Goal: Information Seeking & Learning: Learn about a topic

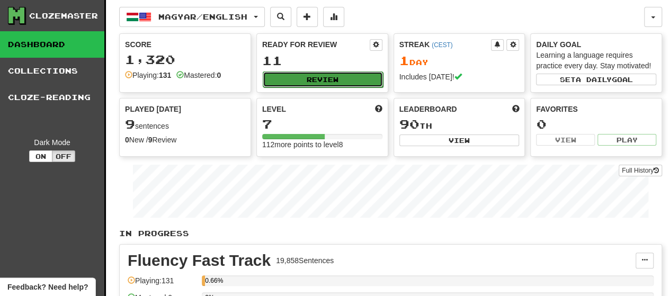
click at [299, 76] on button "Review" at bounding box center [323, 79] width 120 height 16
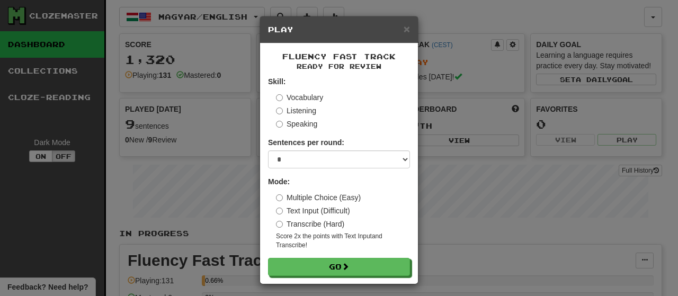
click at [279, 96] on label "Vocabulary" at bounding box center [299, 97] width 47 height 11
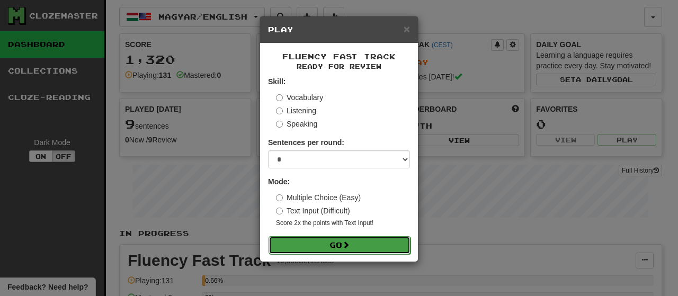
click at [345, 242] on span at bounding box center [345, 244] width 7 height 7
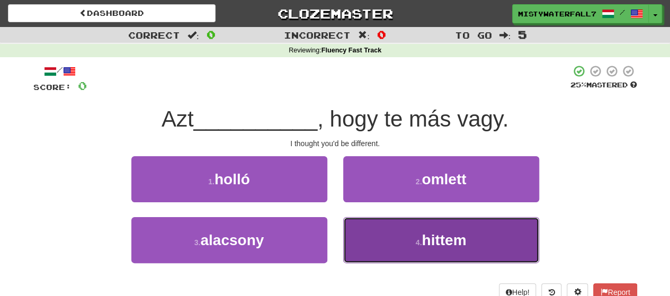
click at [399, 232] on button "4 . hittem" at bounding box center [441, 240] width 196 height 46
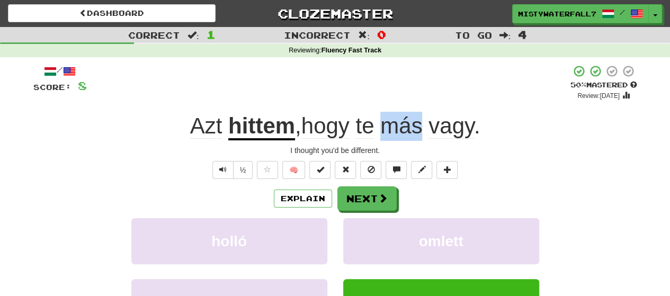
drag, startPoint x: 426, startPoint y: 124, endPoint x: 387, endPoint y: 123, distance: 39.2
click at [387, 122] on span ", hogy te más vagy ." at bounding box center [387, 125] width 185 height 25
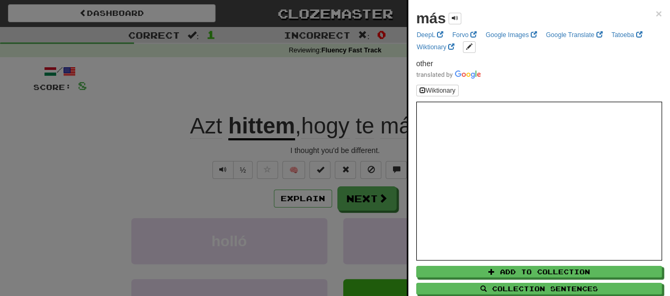
drag, startPoint x: 402, startPoint y: 123, endPoint x: 327, endPoint y: 83, distance: 85.3
click at [327, 83] on div at bounding box center [335, 148] width 670 height 296
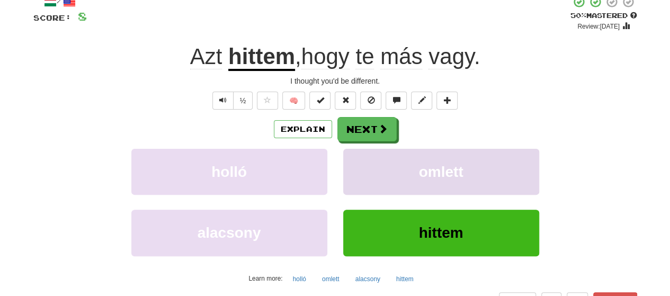
scroll to position [106, 0]
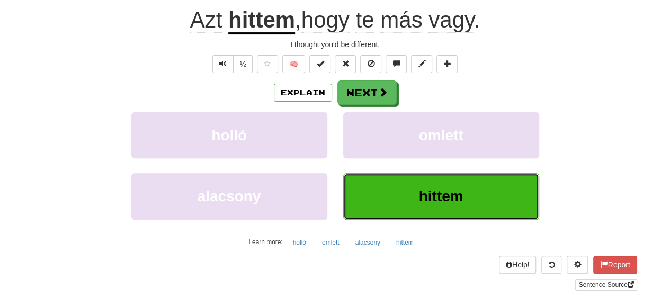
click at [432, 195] on span "hittem" at bounding box center [441, 196] width 44 height 16
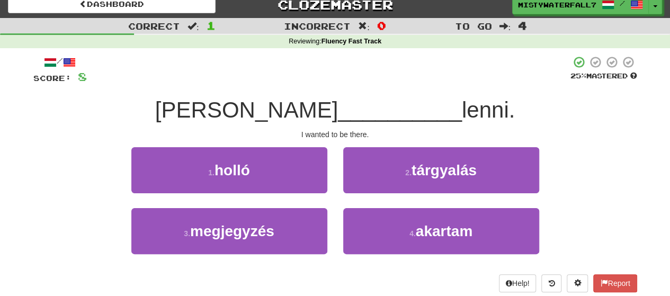
scroll to position [0, 0]
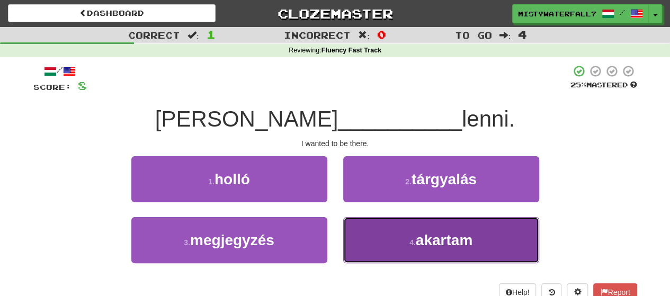
click at [399, 244] on button "4 . akartam" at bounding box center [441, 240] width 196 height 46
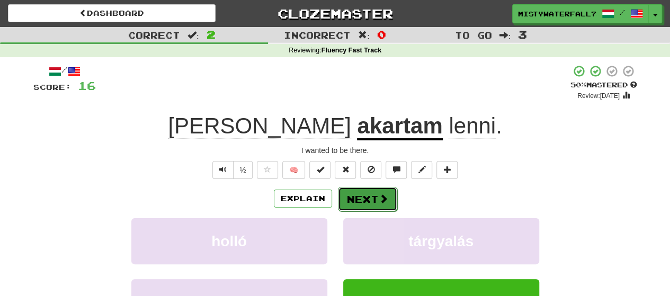
click at [378, 197] on span at bounding box center [383, 199] width 10 height 10
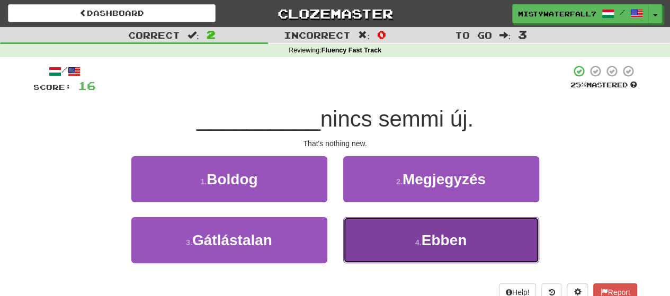
click at [443, 243] on span "Ebben" at bounding box center [444, 240] width 46 height 16
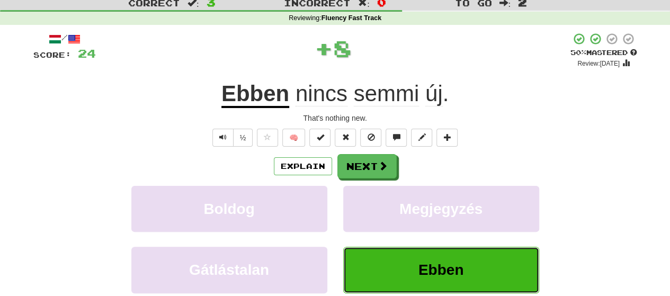
scroll to position [35, 0]
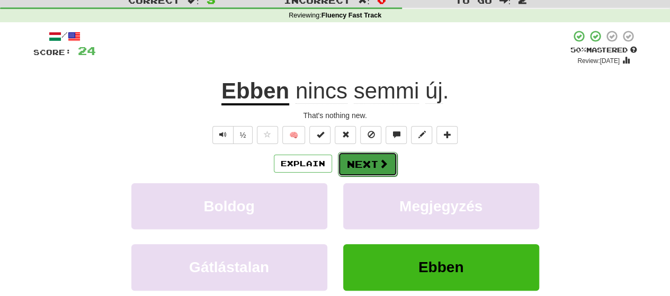
click at [379, 163] on span at bounding box center [383, 164] width 10 height 10
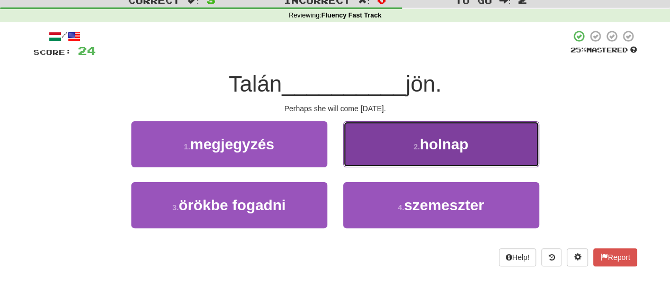
click at [449, 141] on span "holnap" at bounding box center [443, 144] width 49 height 16
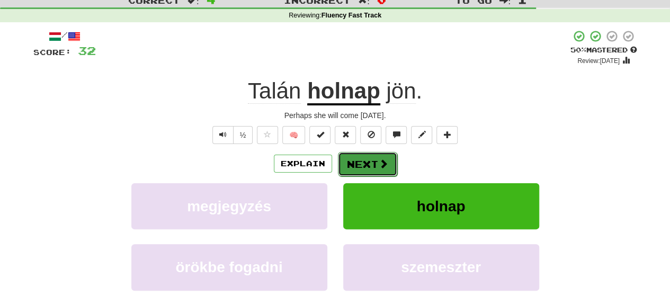
click at [383, 163] on span at bounding box center [383, 164] width 10 height 10
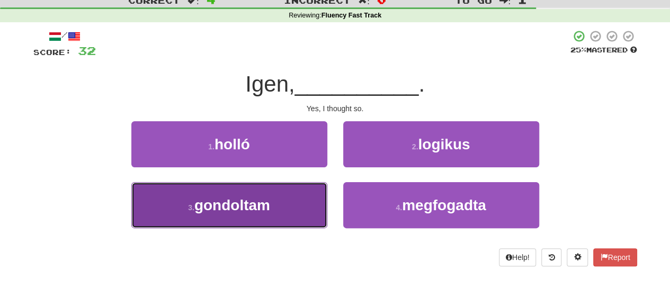
click at [292, 201] on button "3 . gondoltam" at bounding box center [229, 205] width 196 height 46
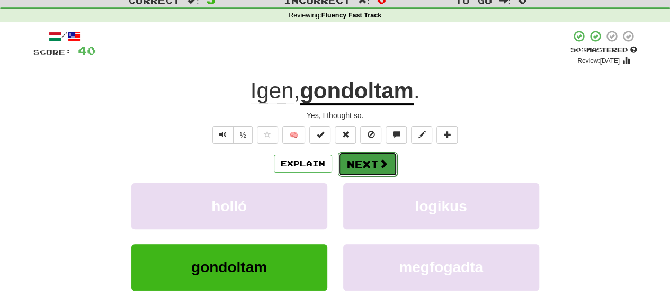
click at [378, 165] on span at bounding box center [383, 164] width 10 height 10
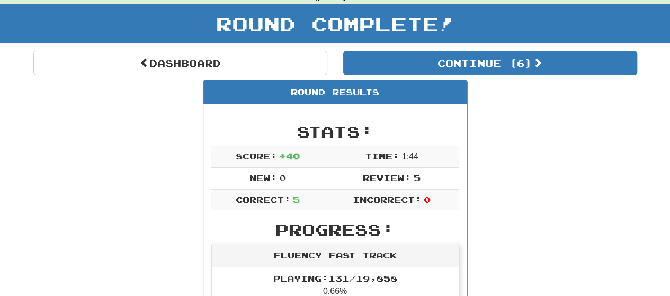
scroll to position [0, 0]
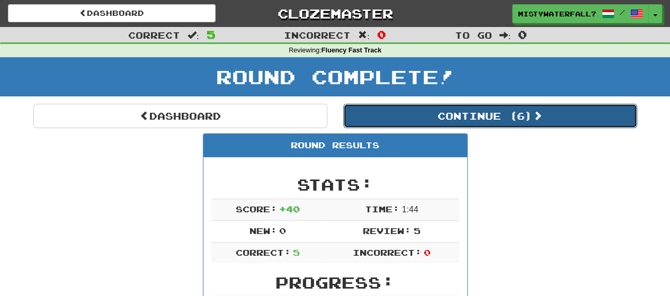
click at [484, 113] on button "Continue ( 6 )" at bounding box center [490, 116] width 294 height 24
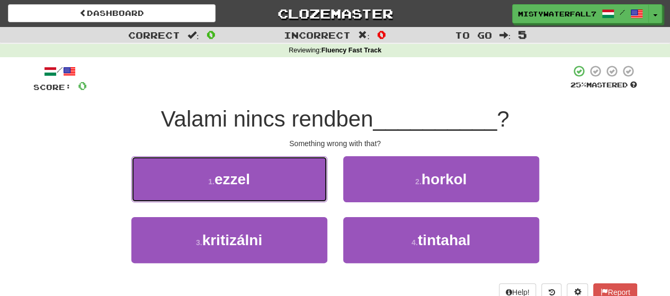
click at [290, 182] on button "1 . ezzel" at bounding box center [229, 179] width 196 height 46
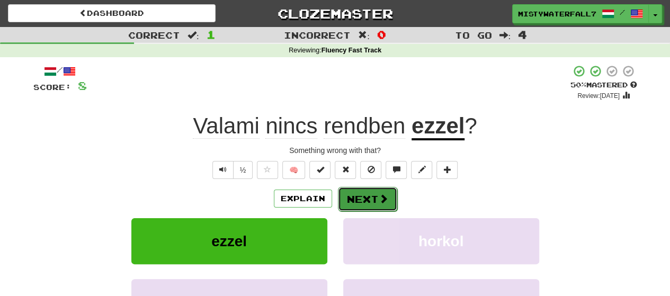
click at [381, 201] on span at bounding box center [383, 199] width 10 height 10
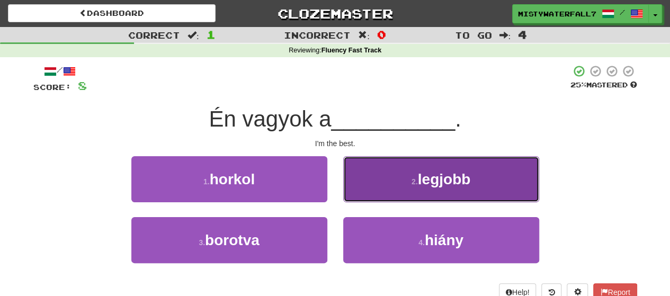
click at [450, 185] on span "legjobb" at bounding box center [444, 179] width 53 height 16
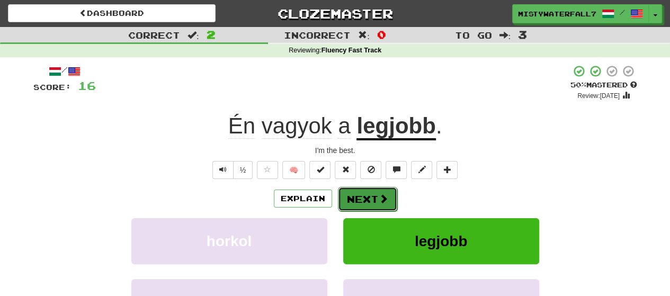
click at [368, 200] on button "Next" at bounding box center [367, 199] width 59 height 24
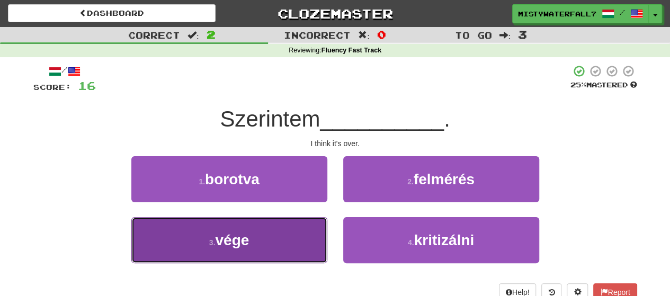
click at [275, 235] on button "3 . vége" at bounding box center [229, 240] width 196 height 46
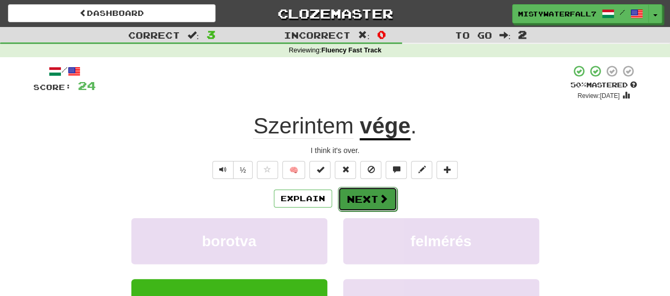
click at [380, 197] on span at bounding box center [383, 199] width 10 height 10
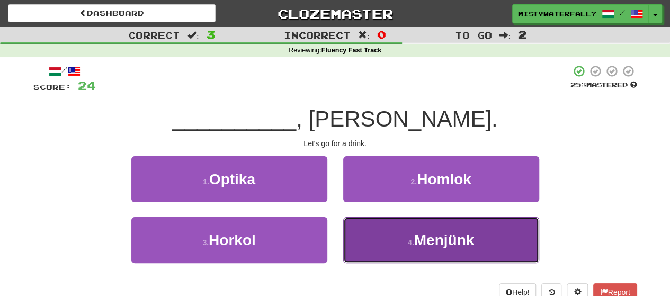
click at [437, 238] on span "Menjünk" at bounding box center [444, 240] width 60 height 16
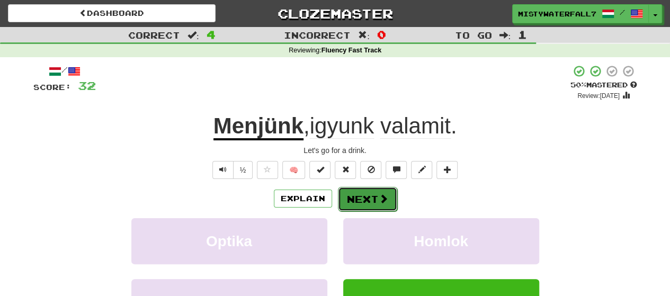
click at [375, 196] on button "Next" at bounding box center [367, 199] width 59 height 24
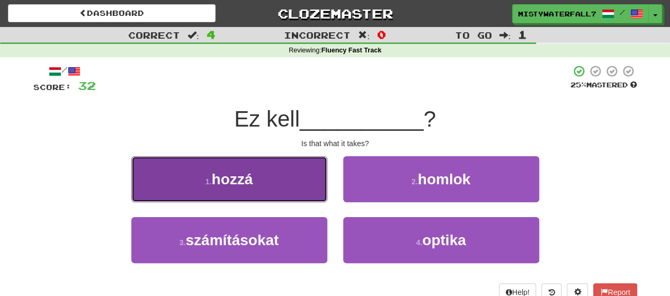
click at [286, 177] on button "1 . hozzá" at bounding box center [229, 179] width 196 height 46
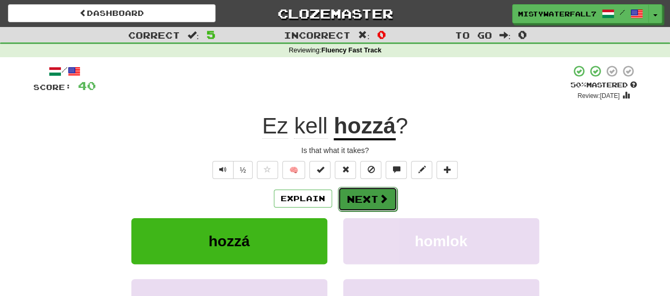
click at [376, 196] on button "Next" at bounding box center [367, 199] width 59 height 24
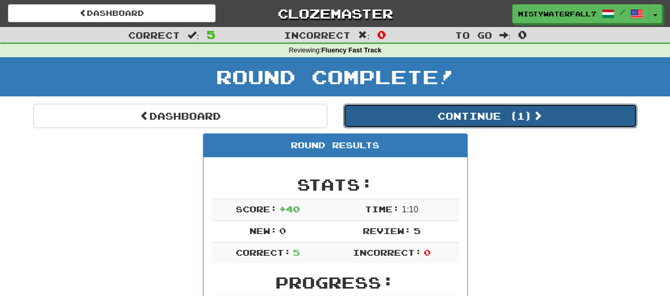
click at [500, 113] on button "Continue ( 1 )" at bounding box center [490, 116] width 294 height 24
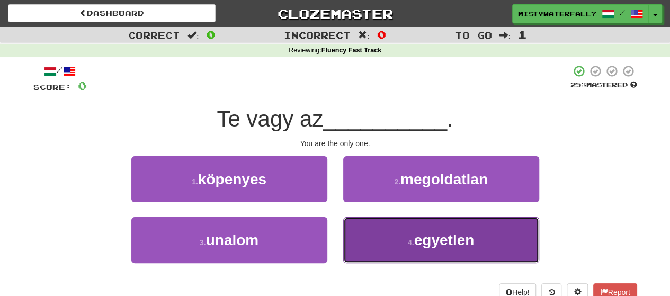
click at [459, 237] on span "egyetlen" at bounding box center [444, 240] width 60 height 16
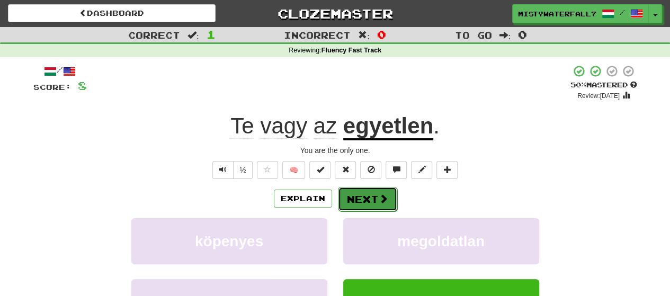
click at [371, 195] on button "Next" at bounding box center [367, 199] width 59 height 24
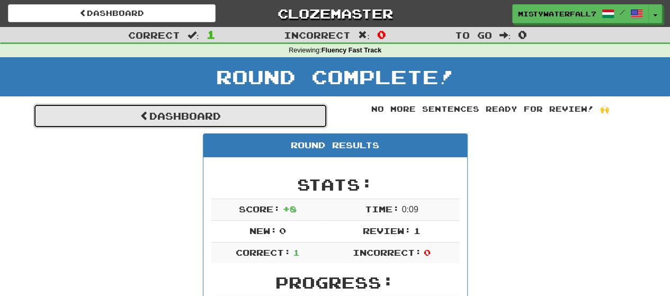
click at [183, 116] on link "Dashboard" at bounding box center [180, 116] width 294 height 24
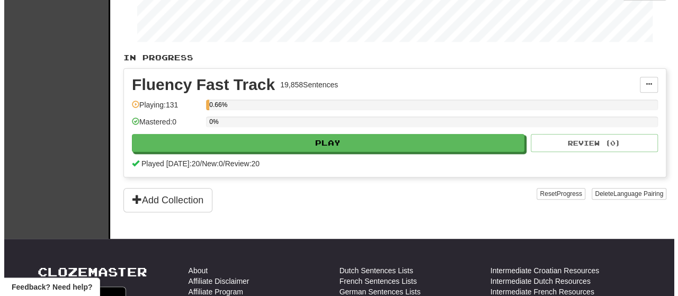
scroll to position [176, 0]
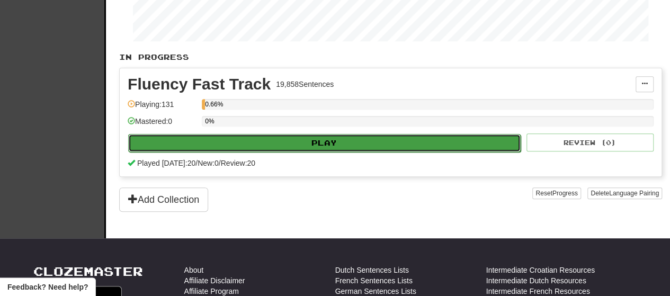
click at [324, 140] on button "Play" at bounding box center [324, 143] width 392 height 18
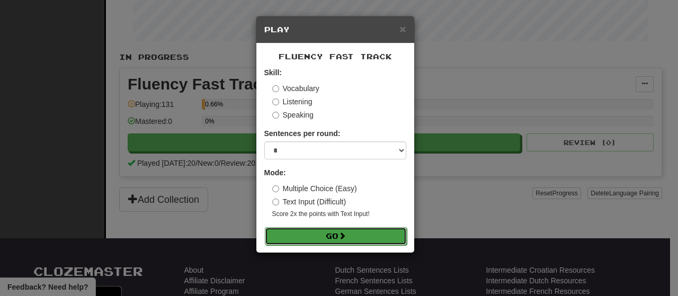
click at [333, 238] on button "Go" at bounding box center [336, 236] width 142 height 18
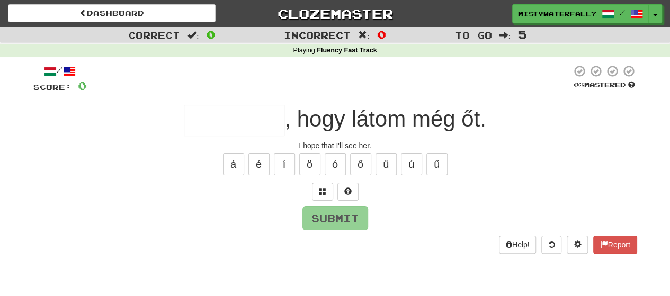
click at [241, 117] on input "text" at bounding box center [234, 120] width 101 height 31
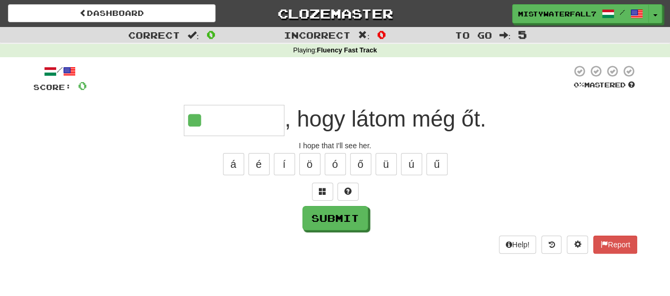
type input "*"
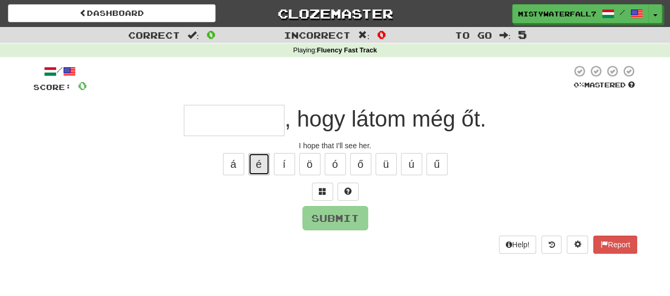
click at [266, 166] on button "é" at bounding box center [258, 164] width 21 height 22
type input "*"
click at [323, 187] on span at bounding box center [322, 190] width 7 height 7
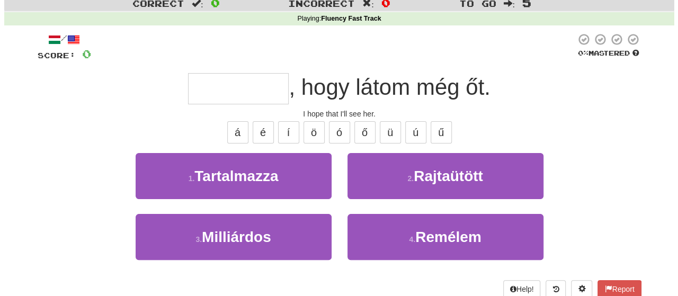
scroll to position [53, 0]
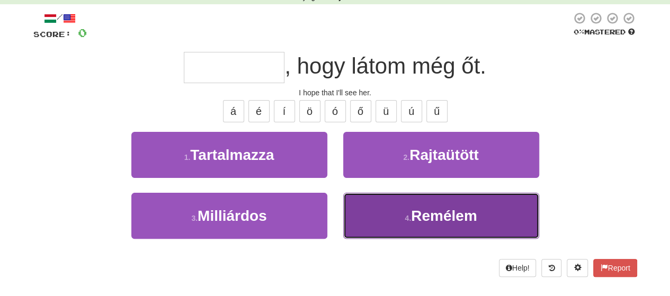
click at [465, 215] on span "Remélem" at bounding box center [444, 216] width 66 height 16
type input "*******"
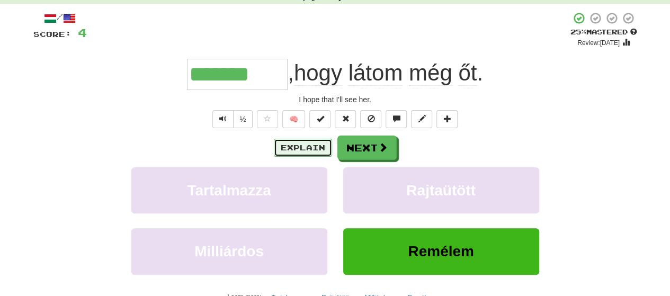
click at [314, 147] on button "Explain" at bounding box center [303, 148] width 58 height 18
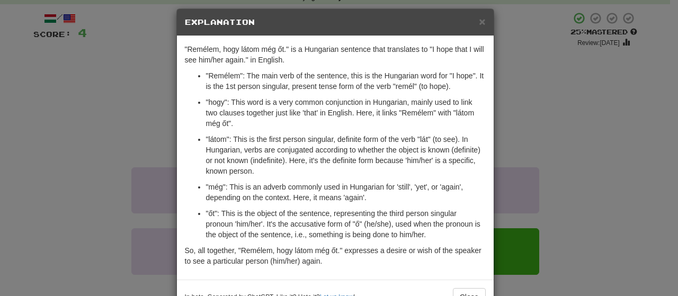
scroll to position [5, 0]
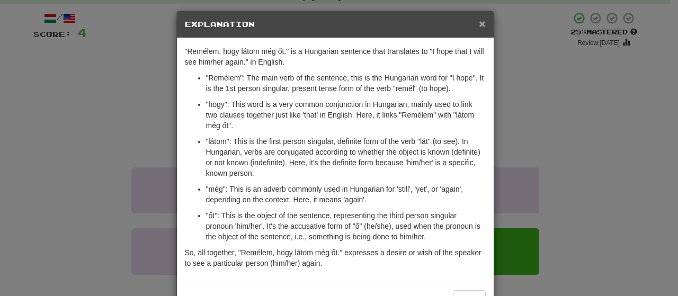
click at [479, 26] on span "×" at bounding box center [482, 23] width 6 height 12
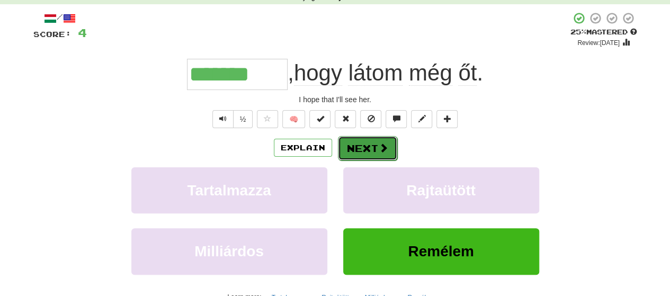
click at [384, 139] on button "Next" at bounding box center [367, 148] width 59 height 24
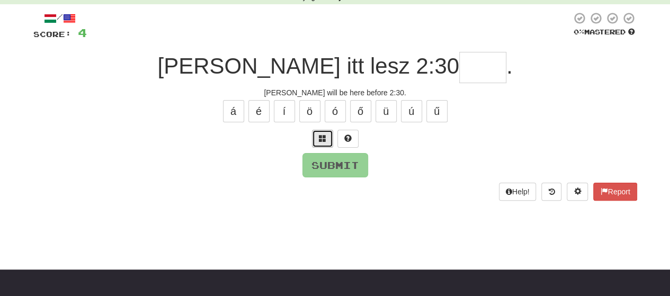
click at [319, 134] on span at bounding box center [322, 137] width 7 height 7
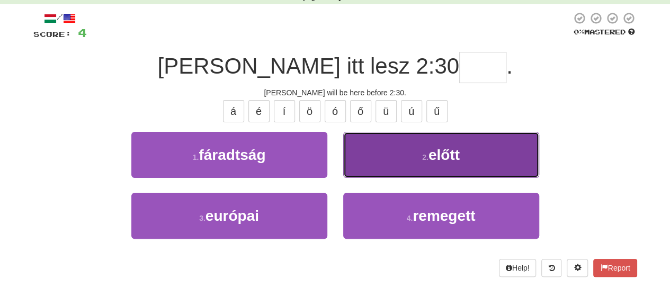
click at [434, 158] on span "előtt" at bounding box center [443, 155] width 31 height 16
type input "*****"
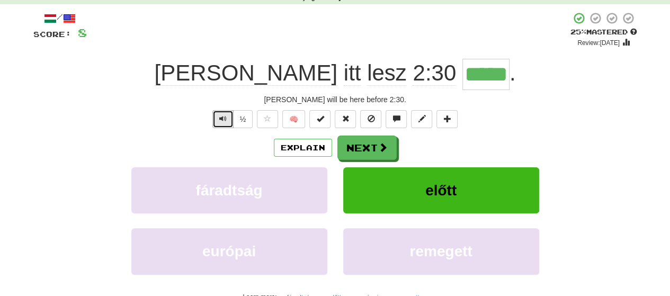
click at [217, 118] on button "Text-to-speech controls" at bounding box center [222, 119] width 21 height 18
click at [223, 115] on span "Text-to-speech controls" at bounding box center [222, 118] width 7 height 7
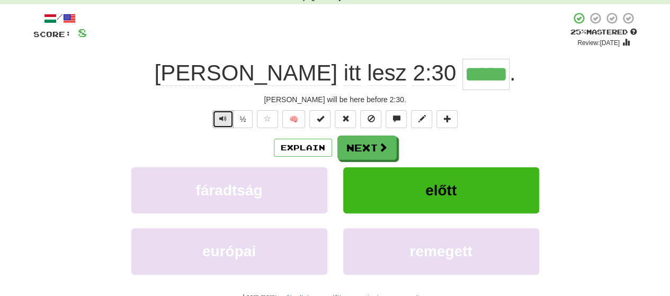
click at [222, 113] on button "Text-to-speech controls" at bounding box center [222, 119] width 21 height 18
click at [220, 116] on span "Text-to-speech controls" at bounding box center [222, 118] width 7 height 7
click at [226, 118] on span "Text-to-speech controls" at bounding box center [222, 118] width 7 height 7
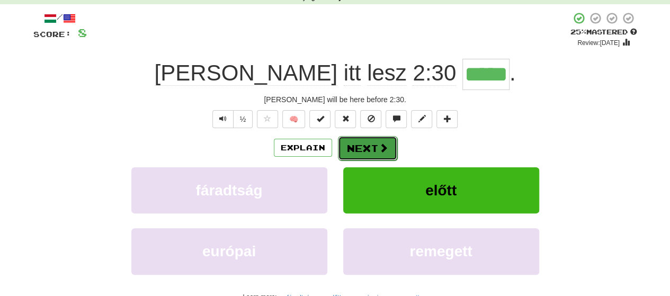
click at [361, 142] on button "Next" at bounding box center [367, 148] width 59 height 24
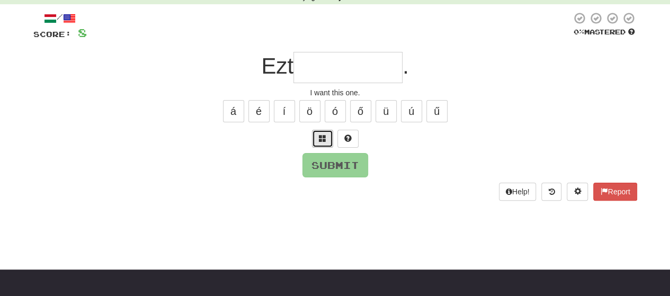
click at [319, 139] on span at bounding box center [322, 137] width 7 height 7
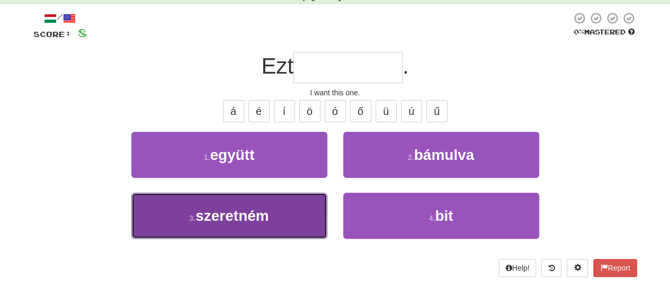
click at [245, 211] on span "szeretném" at bounding box center [232, 216] width 74 height 16
type input "*********"
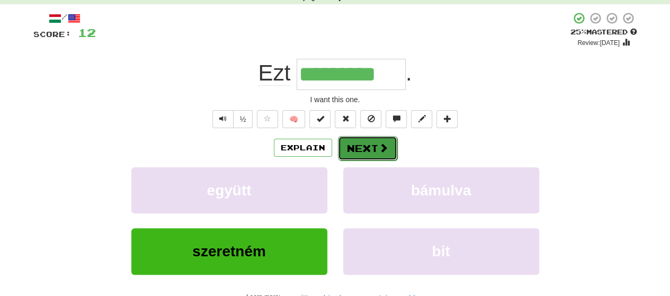
click at [352, 145] on button "Next" at bounding box center [367, 148] width 59 height 24
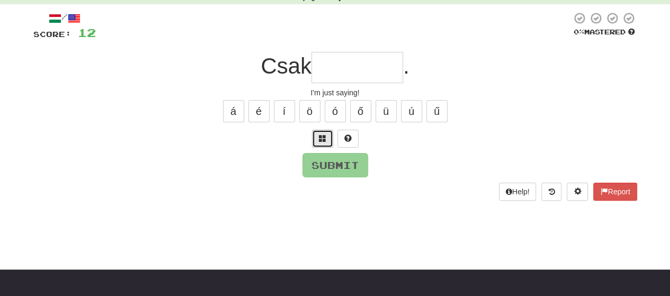
click at [320, 139] on span at bounding box center [322, 137] width 7 height 7
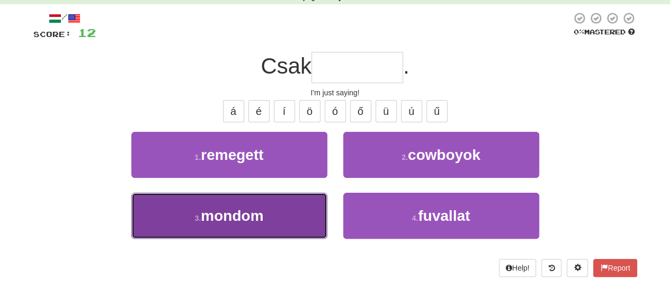
click at [258, 208] on span "mondom" at bounding box center [232, 216] width 62 height 16
type input "******"
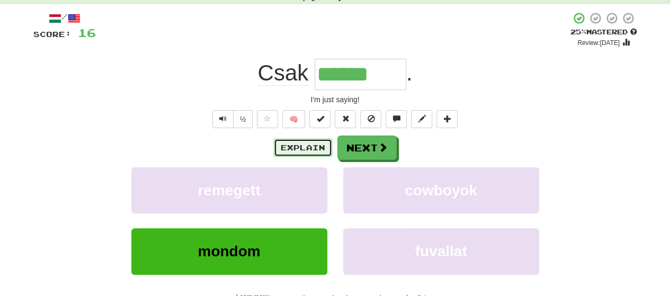
click at [289, 146] on button "Explain" at bounding box center [303, 148] width 58 height 18
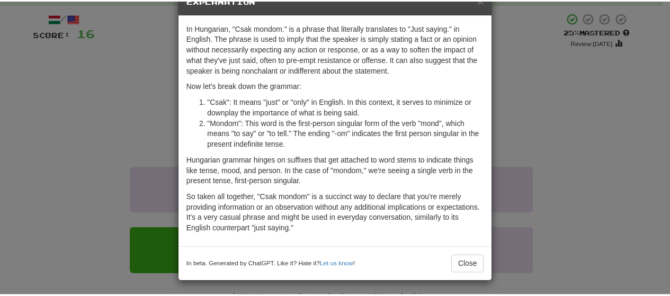
scroll to position [30, 0]
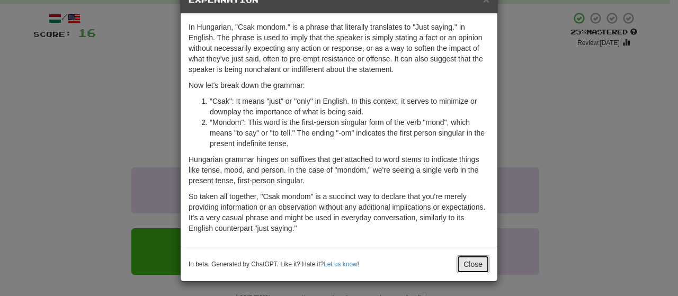
drag, startPoint x: 475, startPoint y: 267, endPoint x: 459, endPoint y: 244, distance: 28.3
click at [474, 266] on button "Close" at bounding box center [472, 264] width 33 height 18
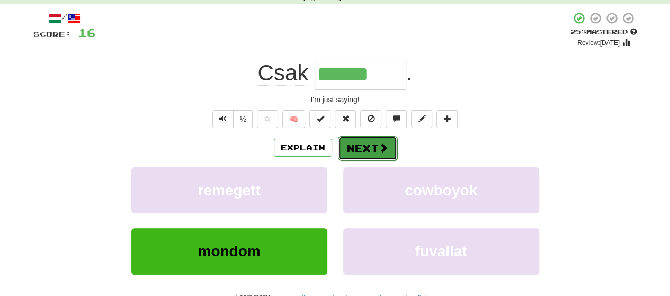
click at [382, 150] on span at bounding box center [383, 148] width 10 height 10
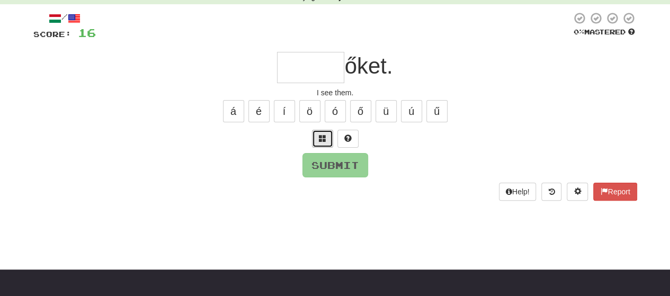
click at [324, 139] on span at bounding box center [322, 137] width 7 height 7
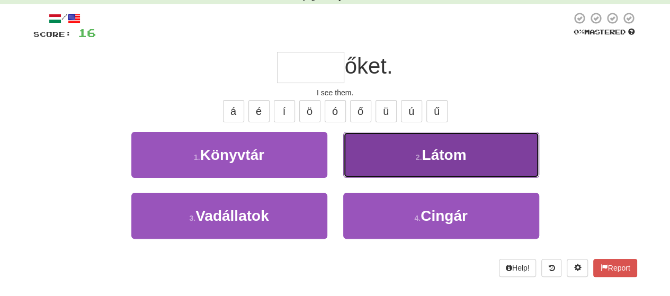
click at [416, 155] on small "2 ." at bounding box center [419, 157] width 6 height 8
type input "*****"
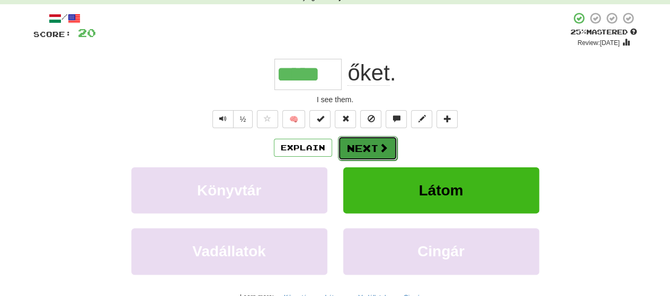
click at [378, 149] on span at bounding box center [383, 148] width 10 height 10
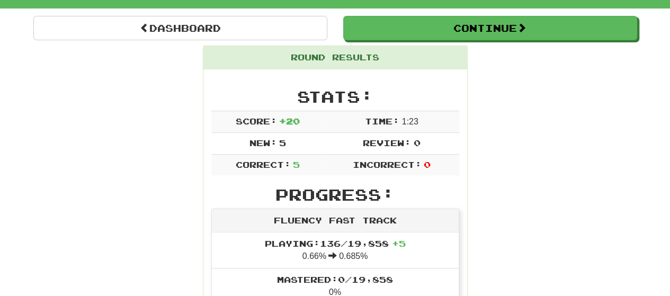
scroll to position [88, 0]
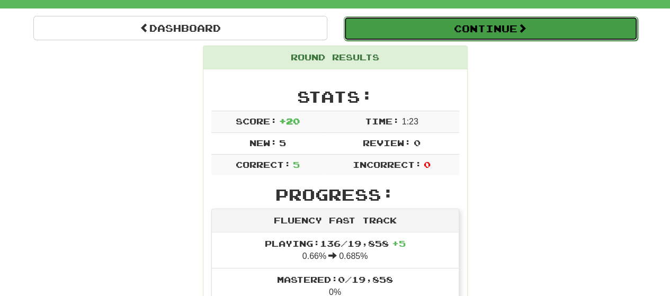
click at [465, 26] on button "Continue" at bounding box center [491, 28] width 294 height 24
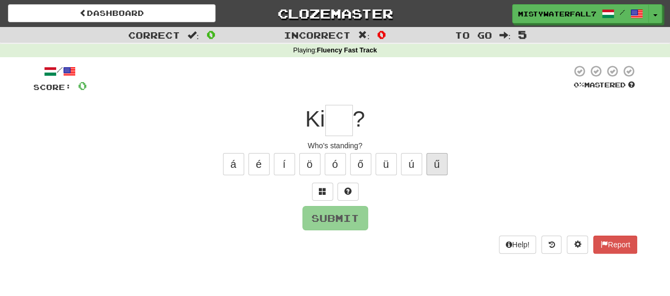
scroll to position [0, 0]
click at [323, 193] on span at bounding box center [322, 190] width 7 height 7
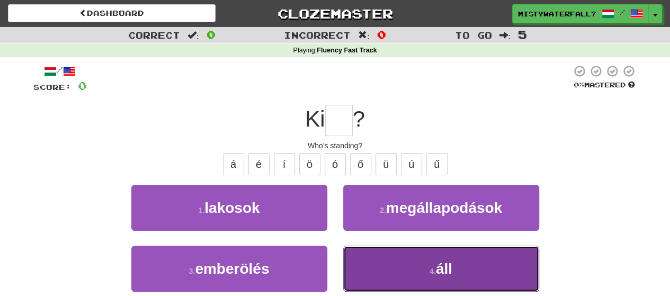
click at [426, 264] on button "4 . áll" at bounding box center [441, 269] width 196 height 46
type input "***"
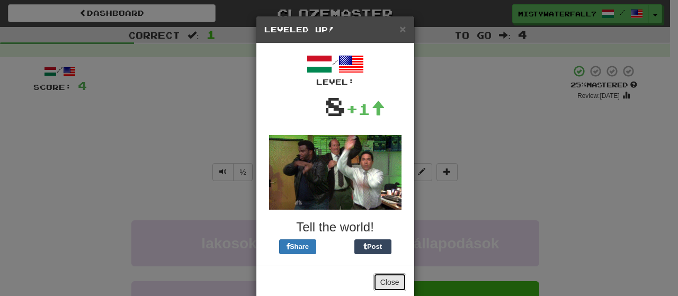
click at [384, 278] on button "Close" at bounding box center [389, 282] width 33 height 18
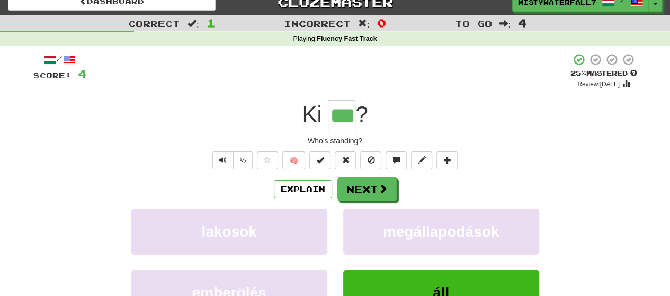
scroll to position [17, 0]
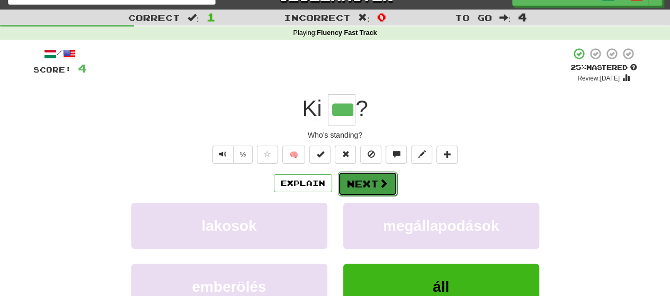
click at [374, 185] on button "Next" at bounding box center [367, 184] width 59 height 24
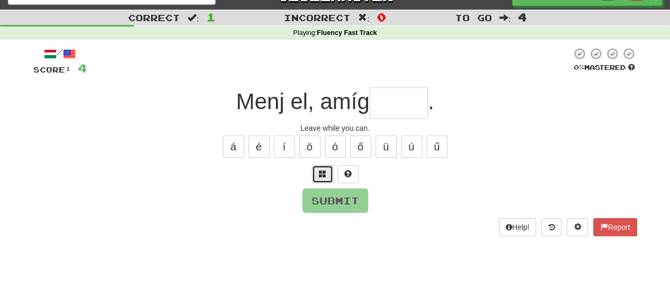
click at [323, 172] on span at bounding box center [322, 173] width 7 height 7
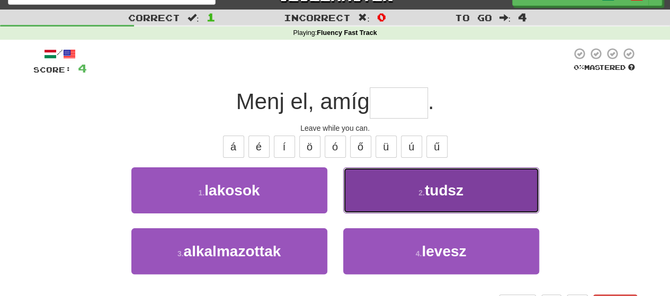
click at [426, 191] on span "tudsz" at bounding box center [444, 190] width 39 height 16
type input "*****"
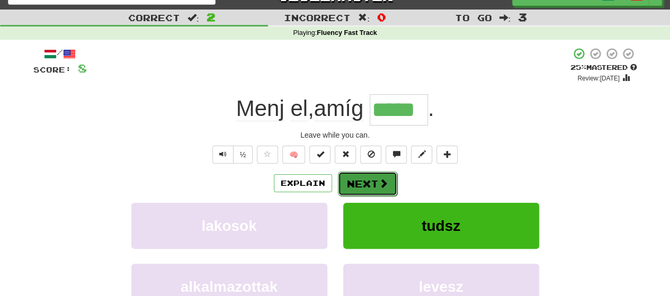
click at [375, 178] on button "Next" at bounding box center [367, 184] width 59 height 24
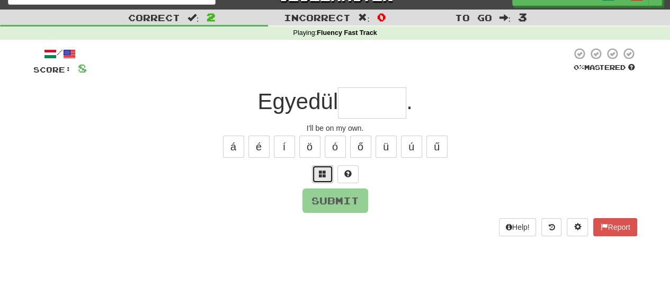
click at [322, 176] on span at bounding box center [322, 173] width 7 height 7
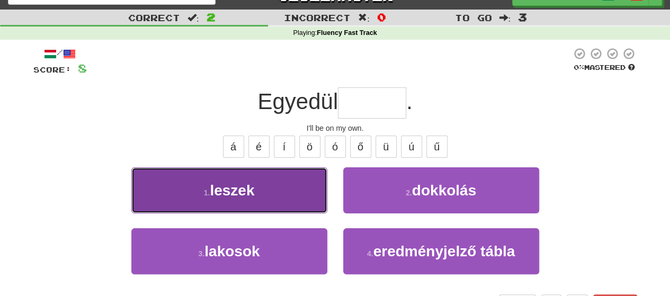
click at [270, 190] on button "1 . [PERSON_NAME]" at bounding box center [229, 190] width 196 height 46
type input "******"
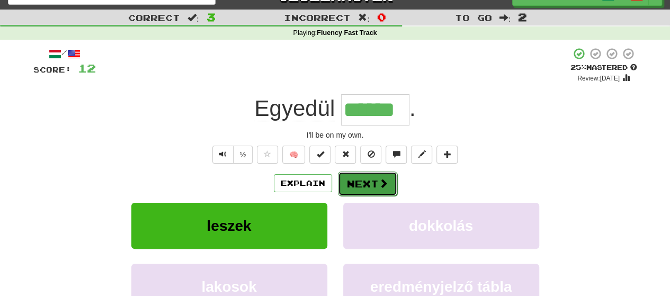
click at [365, 181] on button "Next" at bounding box center [367, 184] width 59 height 24
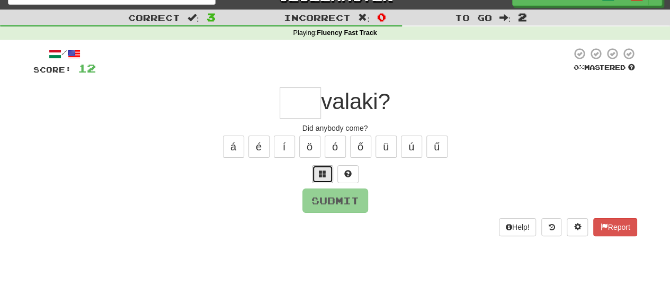
click at [323, 175] on span at bounding box center [322, 173] width 7 height 7
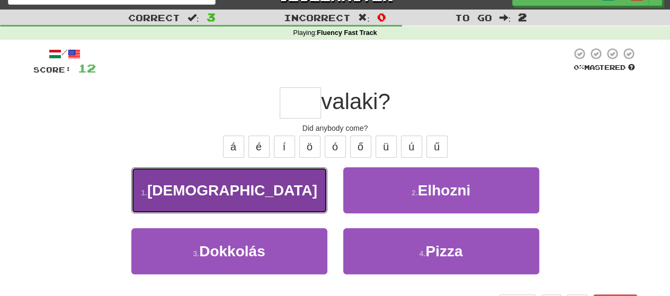
click at [273, 188] on button "1 . Jött" at bounding box center [229, 190] width 196 height 46
type input "****"
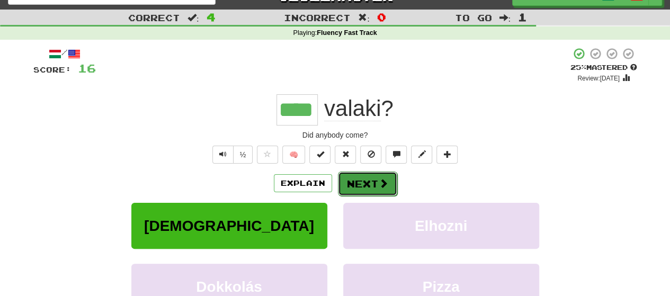
click at [366, 183] on button "Next" at bounding box center [367, 184] width 59 height 24
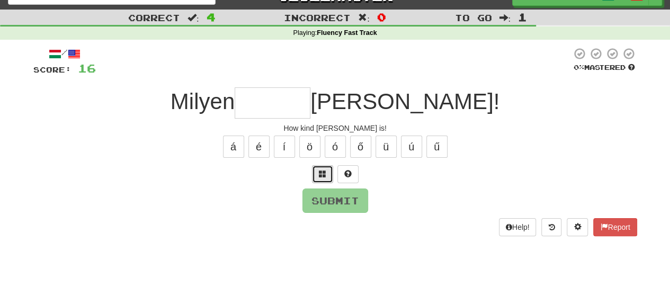
click at [318, 172] on button at bounding box center [322, 174] width 21 height 18
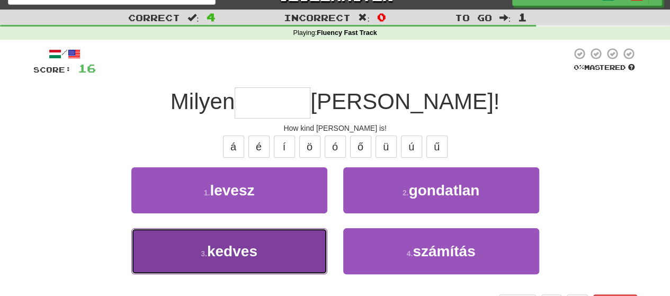
click at [256, 245] on span "kedves" at bounding box center [232, 251] width 50 height 16
type input "******"
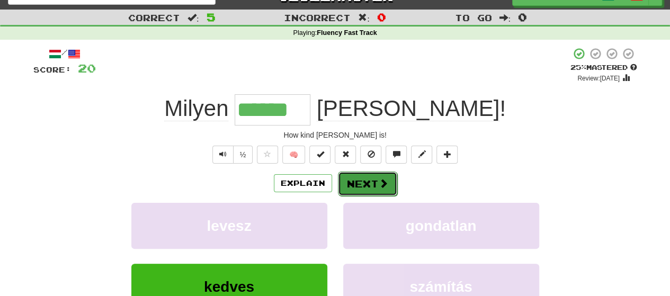
click at [368, 186] on button "Next" at bounding box center [367, 184] width 59 height 24
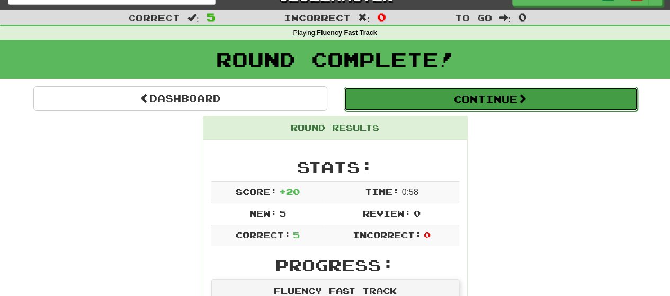
click at [457, 94] on button "Continue" at bounding box center [491, 99] width 294 height 24
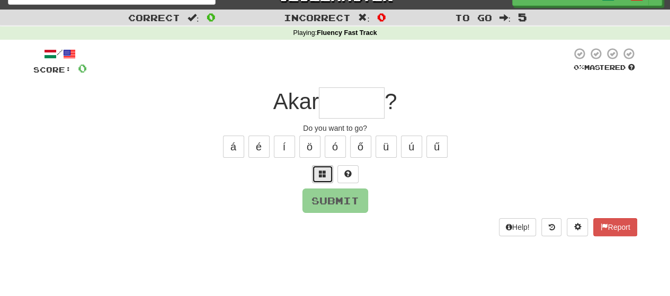
click at [319, 172] on span at bounding box center [322, 173] width 7 height 7
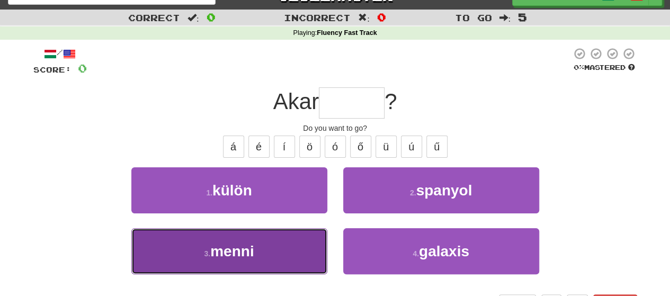
click at [259, 238] on button "3 . menni" at bounding box center [229, 251] width 196 height 46
type input "*****"
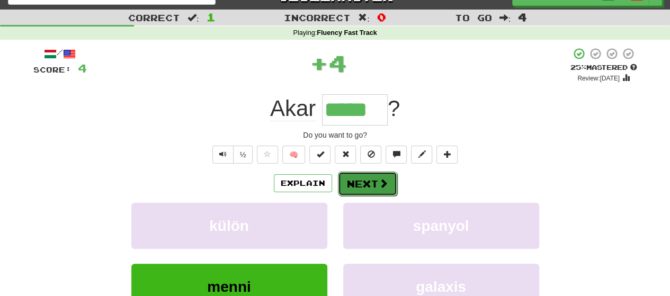
click at [375, 182] on button "Next" at bounding box center [367, 184] width 59 height 24
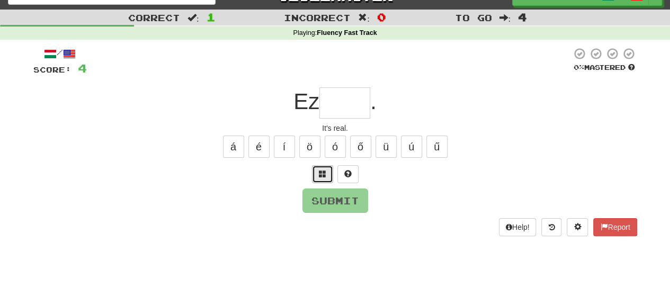
click at [322, 172] on span at bounding box center [322, 173] width 7 height 7
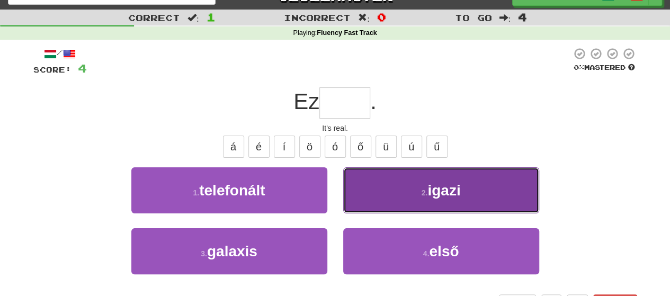
click at [415, 187] on button "2 . igazi" at bounding box center [441, 190] width 196 height 46
type input "*****"
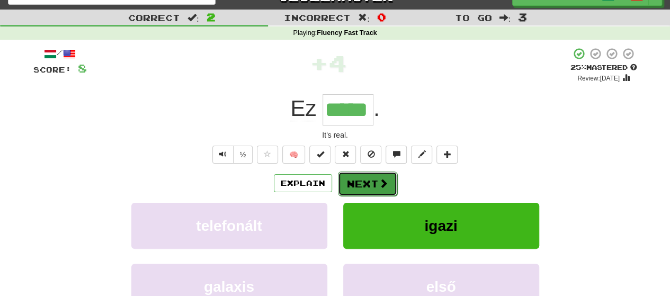
click at [364, 177] on button "Next" at bounding box center [367, 184] width 59 height 24
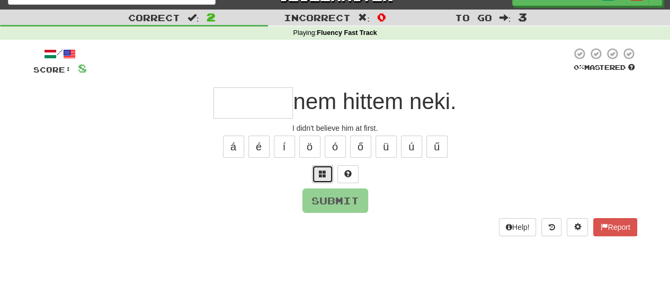
click at [317, 173] on button at bounding box center [322, 174] width 21 height 18
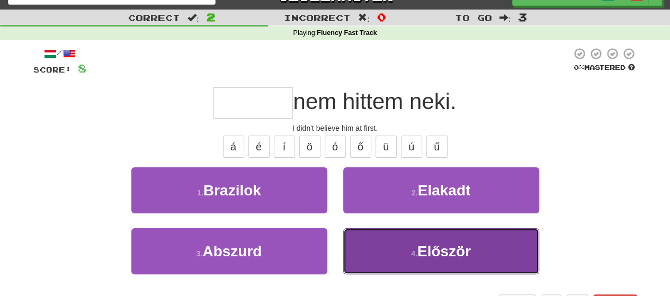
click at [421, 248] on span "Először" at bounding box center [443, 251] width 53 height 16
type input "*******"
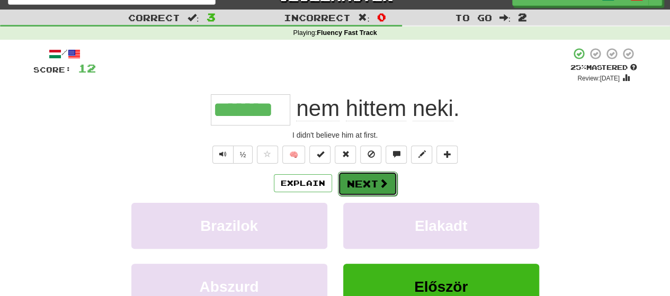
click at [362, 185] on button "Next" at bounding box center [367, 184] width 59 height 24
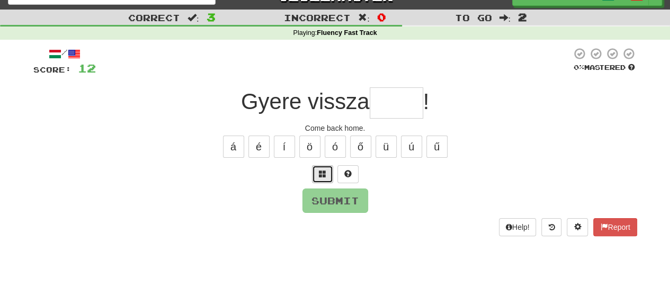
click at [321, 175] on span at bounding box center [322, 173] width 7 height 7
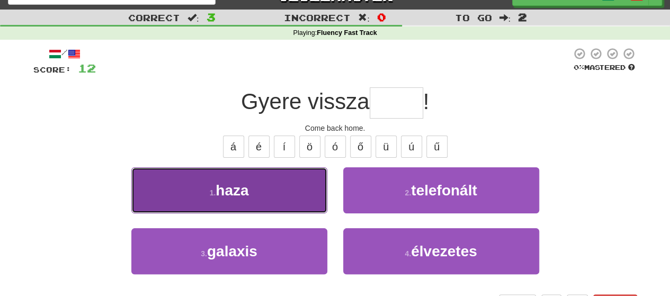
click at [271, 187] on button "1 . haza" at bounding box center [229, 190] width 196 height 46
type input "****"
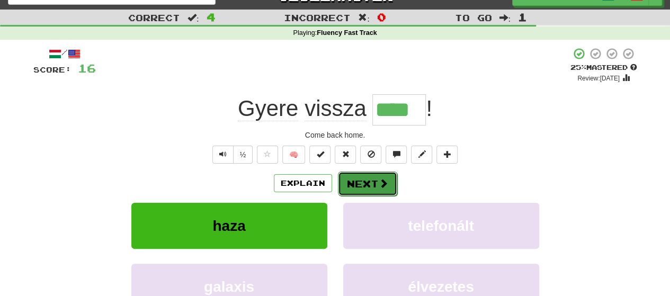
click at [357, 186] on button "Next" at bounding box center [367, 184] width 59 height 24
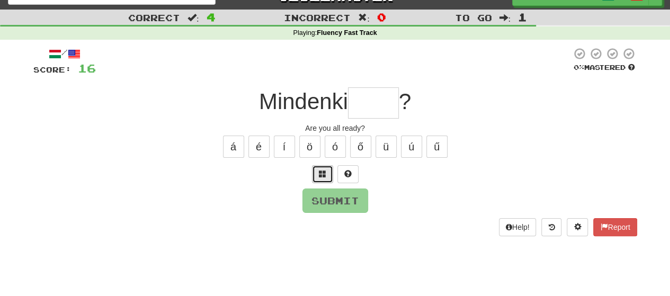
click at [323, 170] on span at bounding box center [322, 173] width 7 height 7
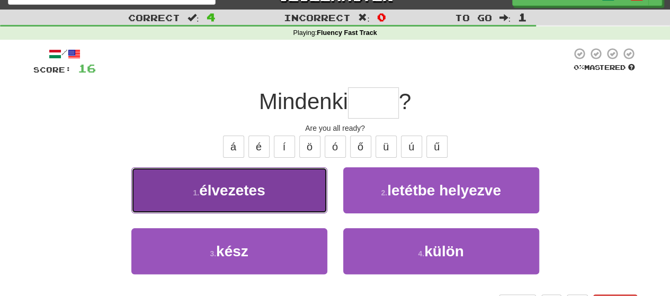
click at [284, 187] on button "1 . élvezetes" at bounding box center [229, 190] width 196 height 46
type input "****"
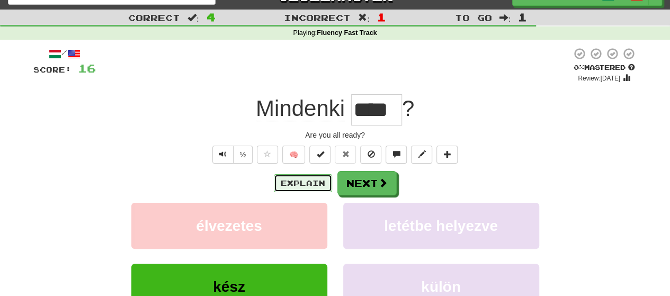
click at [296, 180] on button "Explain" at bounding box center [303, 183] width 58 height 18
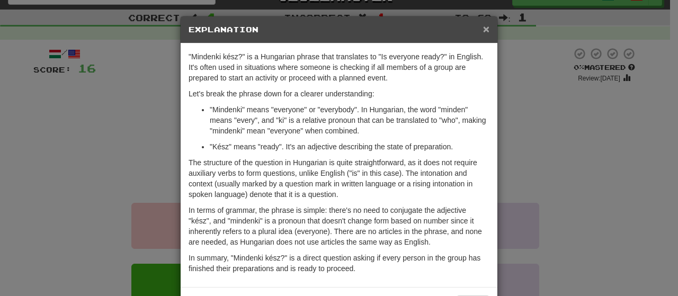
click at [483, 30] on span "×" at bounding box center [486, 29] width 6 height 12
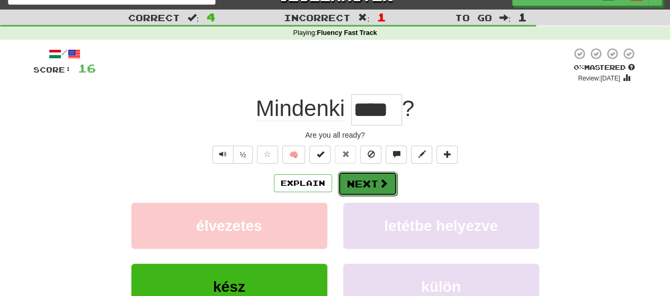
click at [380, 178] on span at bounding box center [383, 183] width 10 height 10
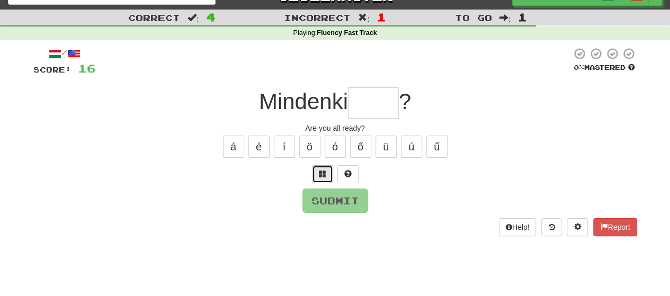
click at [315, 168] on button at bounding box center [322, 174] width 21 height 18
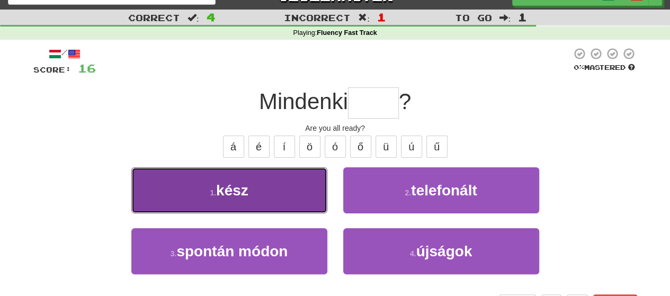
click at [276, 182] on button "1 . kész" at bounding box center [229, 190] width 196 height 46
type input "****"
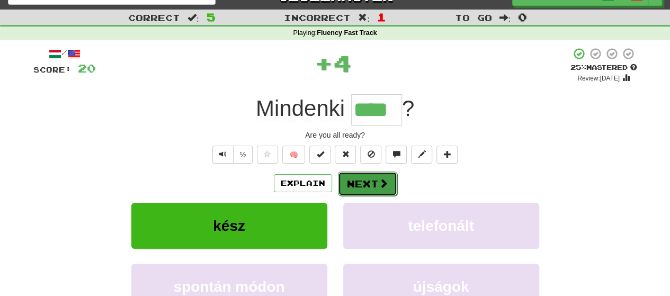
click at [367, 177] on button "Next" at bounding box center [367, 184] width 59 height 24
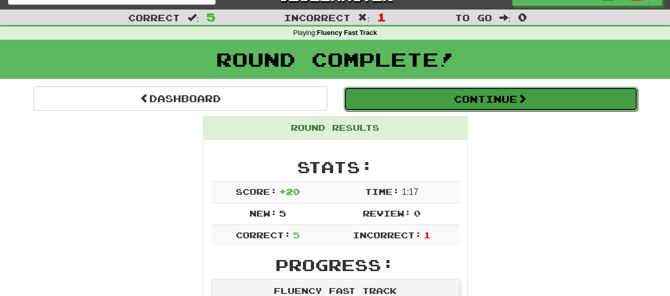
click at [462, 97] on button "Continue" at bounding box center [491, 99] width 294 height 24
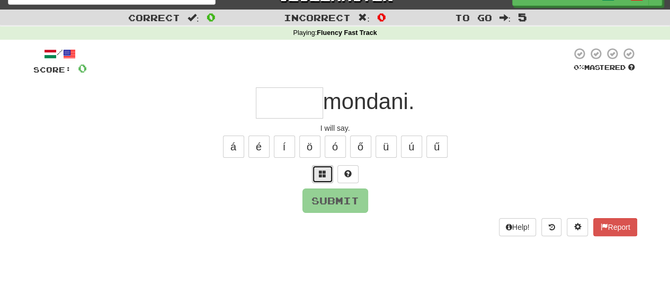
click at [324, 174] on span at bounding box center [322, 173] width 7 height 7
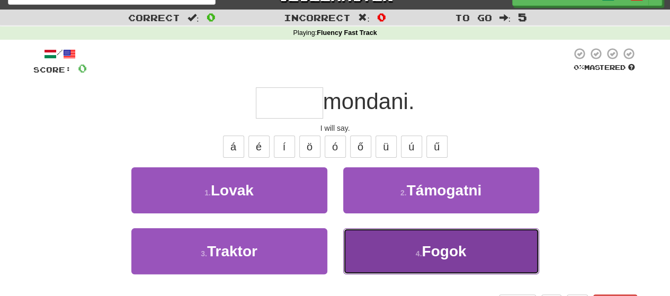
click at [438, 252] on span "Fogok" at bounding box center [443, 251] width 44 height 16
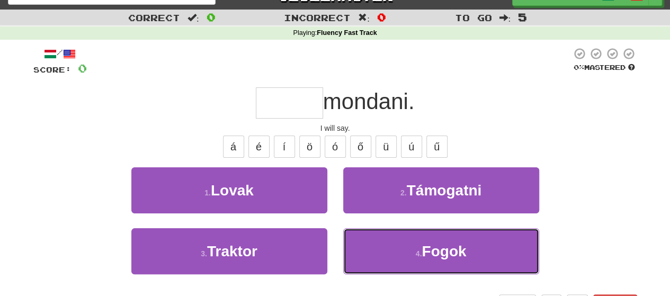
type input "*****"
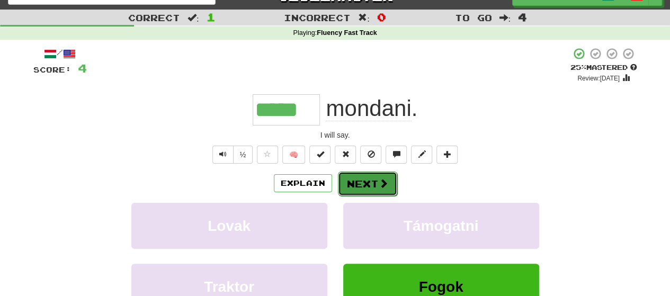
click at [371, 182] on button "Next" at bounding box center [367, 184] width 59 height 24
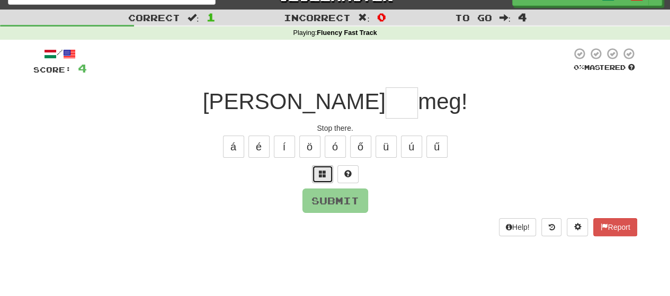
click at [322, 173] on span at bounding box center [322, 173] width 7 height 7
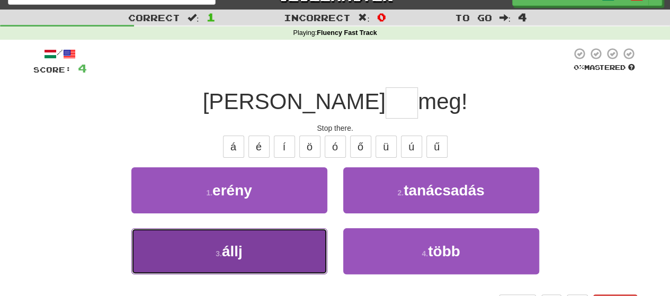
click at [272, 246] on button "3 . állj" at bounding box center [229, 251] width 196 height 46
type input "****"
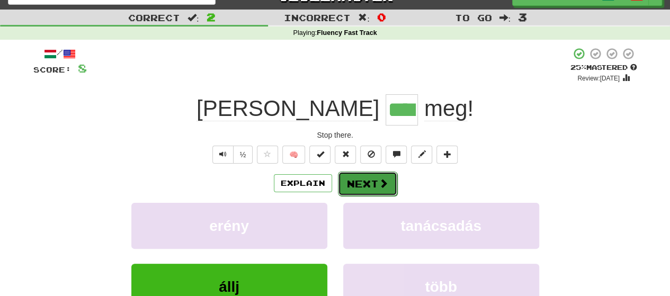
click at [368, 184] on button "Next" at bounding box center [367, 184] width 59 height 24
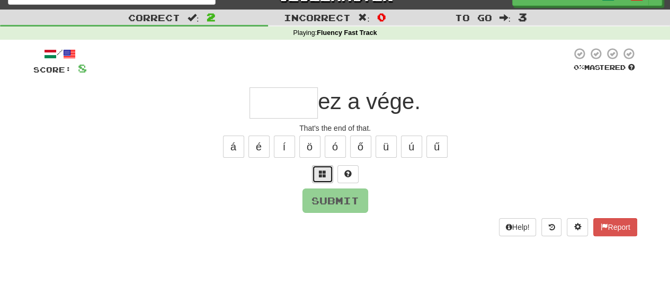
click at [322, 172] on span at bounding box center [322, 173] width 7 height 7
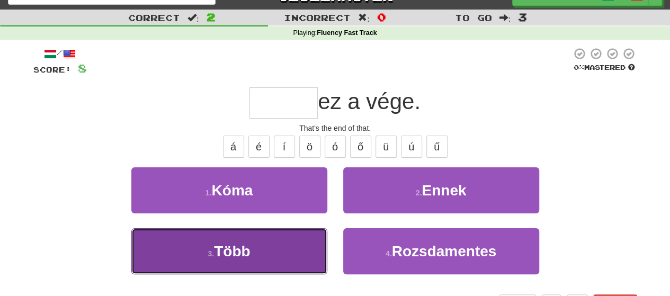
click at [284, 246] on button "3 . Több" at bounding box center [229, 251] width 196 height 46
type input "*****"
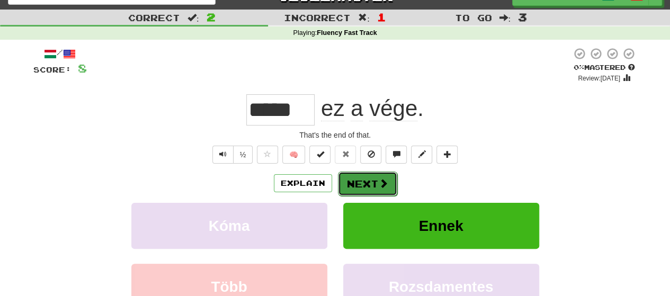
click at [366, 183] on button "Next" at bounding box center [367, 184] width 59 height 24
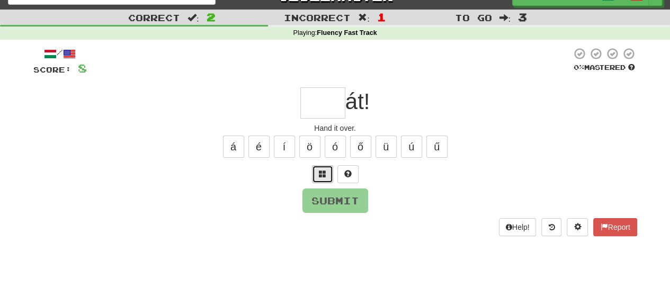
click at [320, 174] on span at bounding box center [322, 173] width 7 height 7
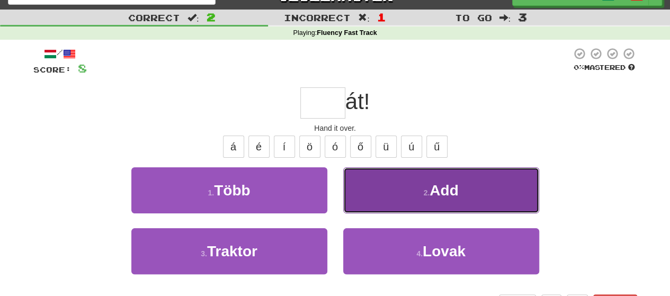
click at [410, 193] on button "2 . Add" at bounding box center [441, 190] width 196 height 46
type input "***"
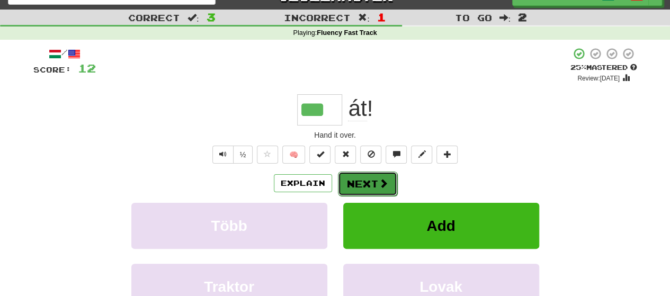
click at [373, 180] on button "Next" at bounding box center [367, 184] width 59 height 24
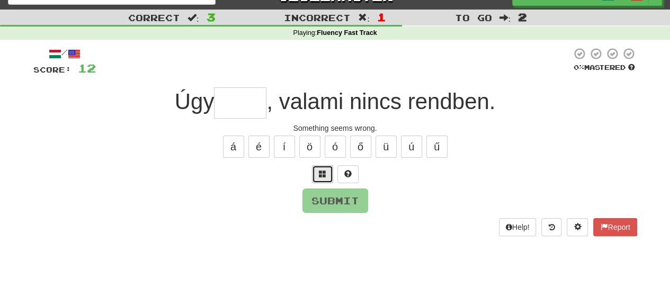
click at [320, 172] on span at bounding box center [322, 173] width 7 height 7
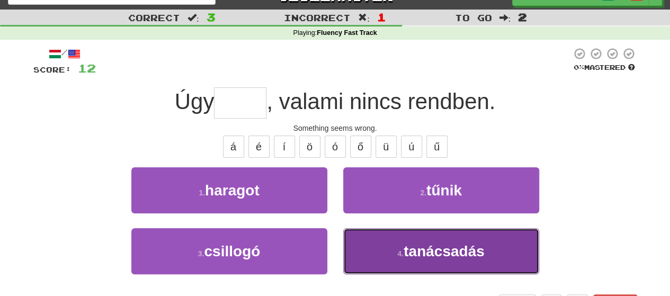
click at [404, 248] on span "tanácsadás" at bounding box center [443, 251] width 81 height 16
type input "*****"
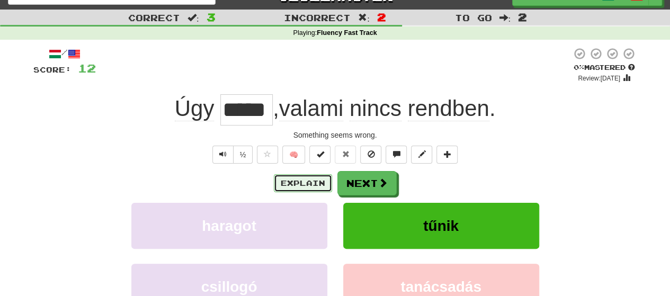
click at [318, 178] on button "Explain" at bounding box center [303, 183] width 58 height 18
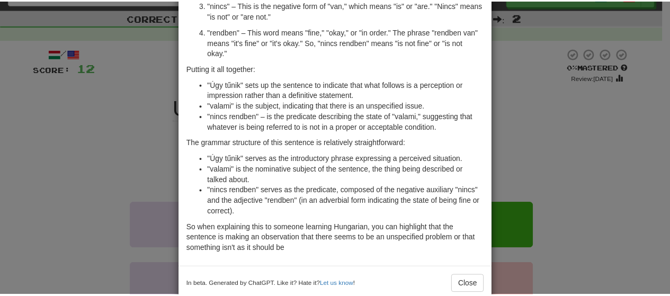
scroll to position [162, 0]
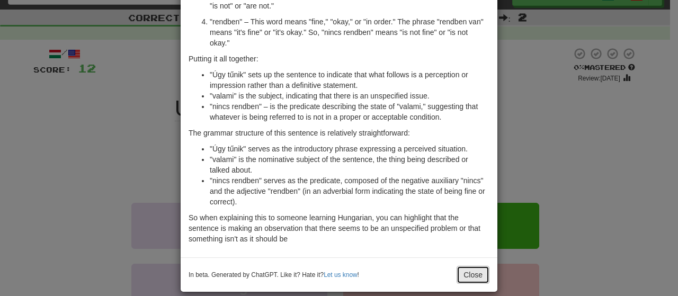
click at [470, 266] on button "Close" at bounding box center [472, 275] width 33 height 18
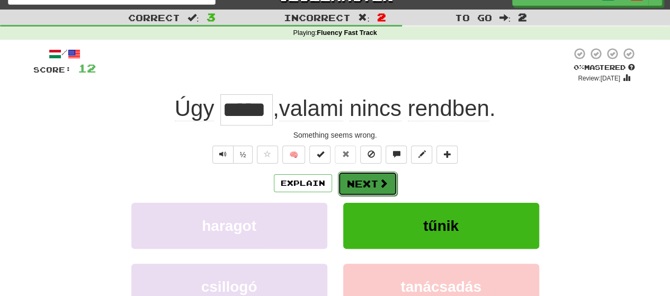
click at [376, 184] on button "Next" at bounding box center [367, 184] width 59 height 24
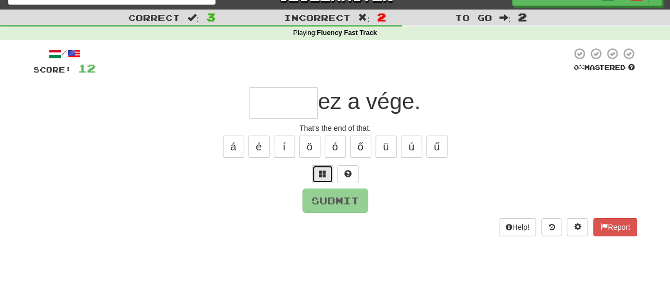
click at [319, 173] on span at bounding box center [322, 173] width 7 height 7
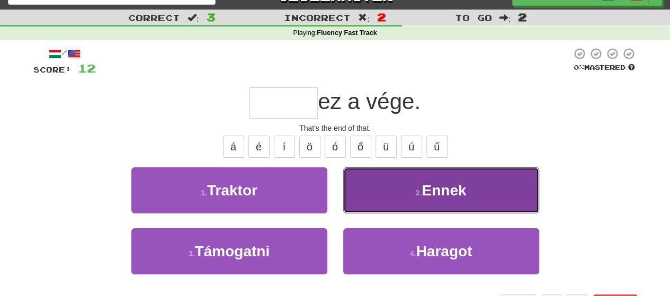
click at [398, 186] on button "2 . Ennek" at bounding box center [441, 190] width 196 height 46
type input "*****"
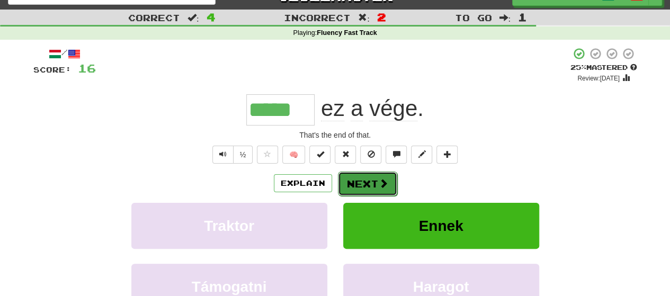
click at [369, 178] on button "Next" at bounding box center [367, 184] width 59 height 24
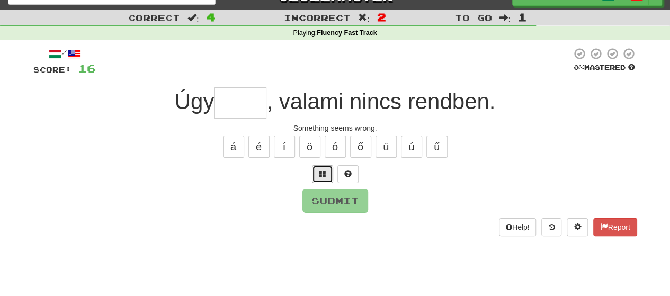
click at [327, 169] on button at bounding box center [322, 174] width 21 height 18
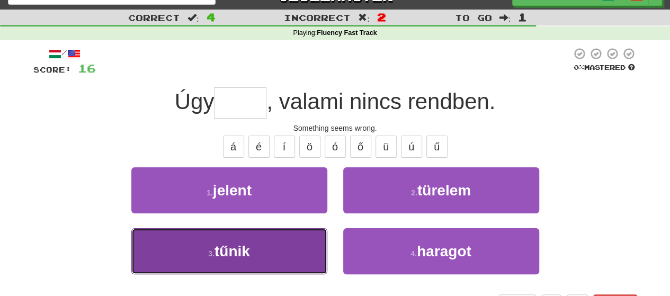
click at [262, 237] on button "3 . tűnik" at bounding box center [229, 251] width 196 height 46
type input "*****"
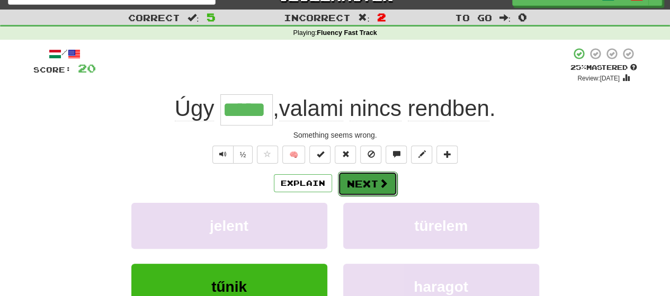
click at [366, 187] on button "Next" at bounding box center [367, 184] width 59 height 24
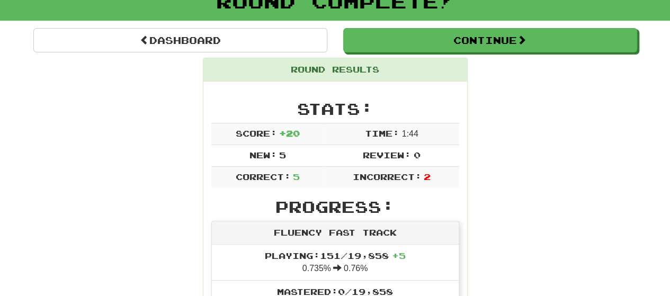
scroll to position [0, 0]
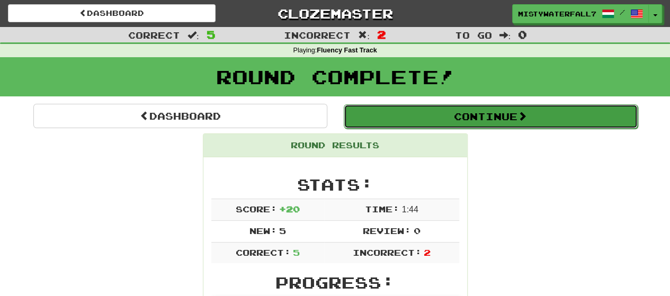
click at [491, 119] on button "Continue" at bounding box center [491, 116] width 294 height 24
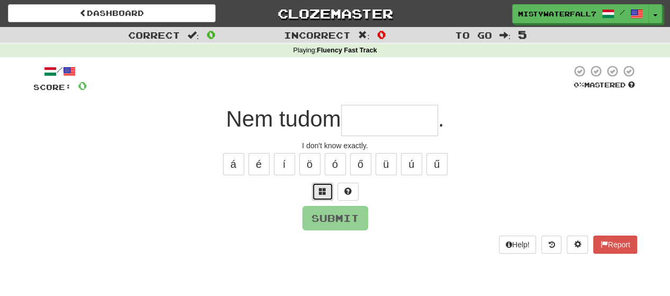
click at [325, 190] on span at bounding box center [322, 190] width 7 height 7
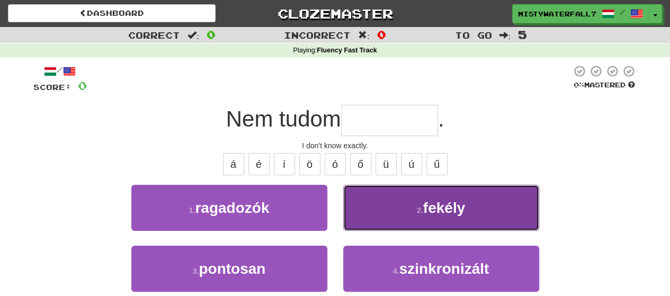
click at [405, 211] on button "2 . fekély" at bounding box center [441, 208] width 196 height 46
type input "********"
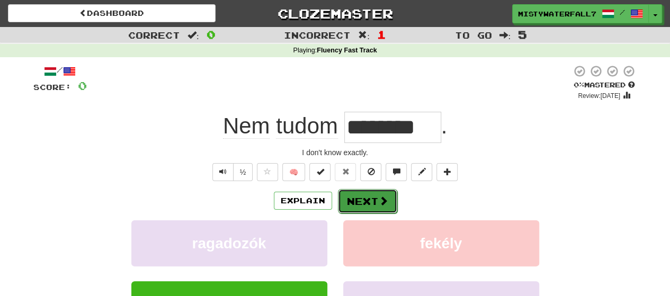
click at [365, 197] on button "Next" at bounding box center [367, 201] width 59 height 24
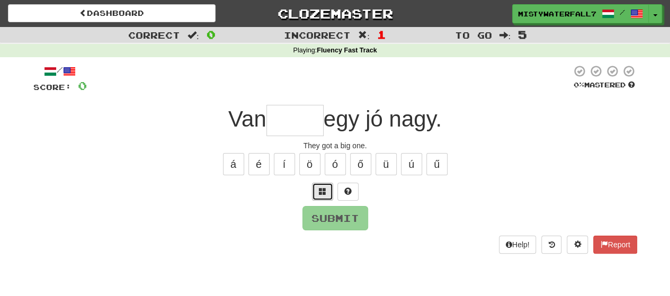
click at [318, 187] on button at bounding box center [322, 192] width 21 height 18
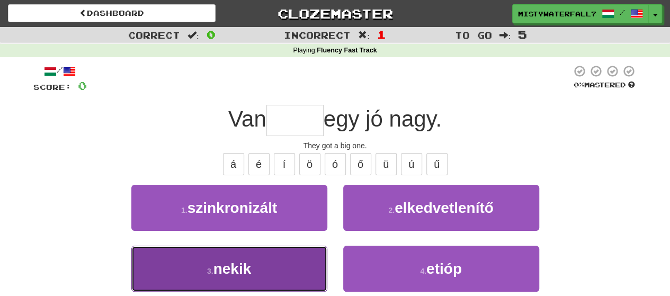
click at [285, 259] on button "3 . nekik" at bounding box center [229, 269] width 196 height 46
type input "*****"
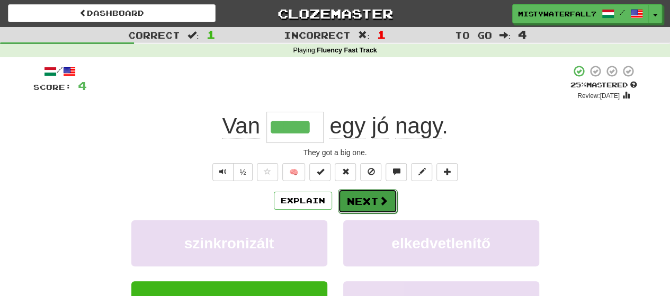
click at [378, 202] on span at bounding box center [383, 201] width 10 height 10
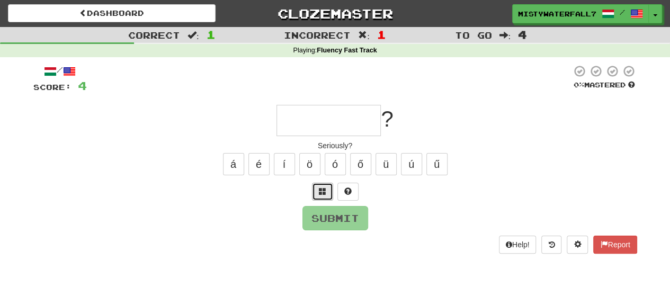
click at [317, 187] on button at bounding box center [322, 192] width 21 height 18
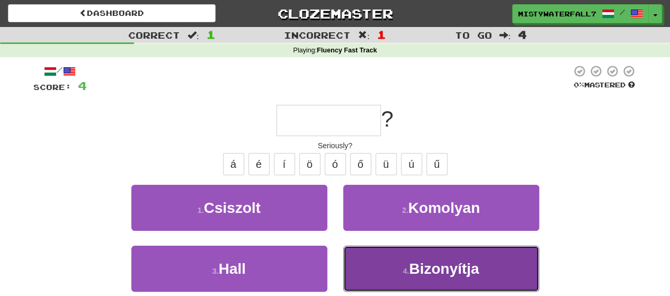
click at [400, 262] on button "4 . Bizonyítja" at bounding box center [441, 269] width 196 height 46
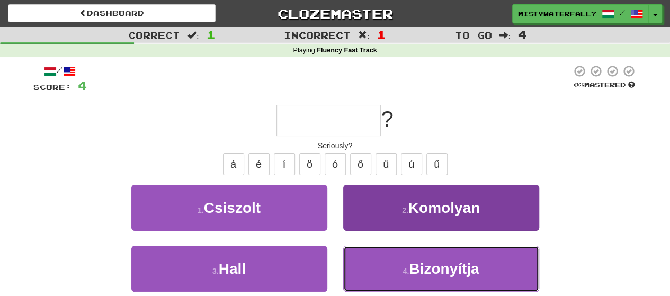
type input "********"
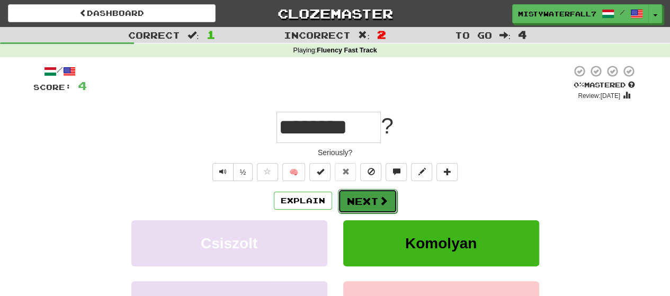
click at [360, 199] on button "Next" at bounding box center [367, 201] width 59 height 24
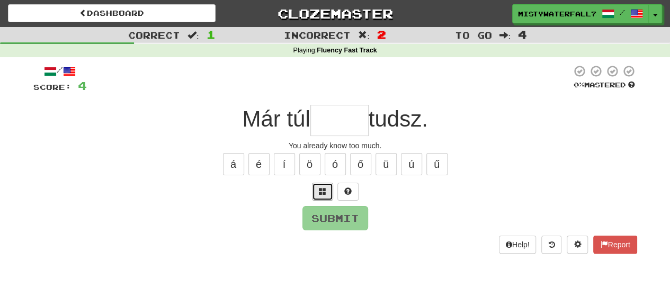
click at [324, 190] on span at bounding box center [322, 190] width 7 height 7
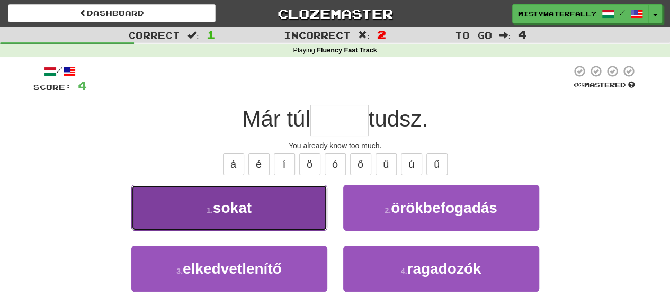
click at [273, 209] on button "1 . sokat" at bounding box center [229, 208] width 196 height 46
type input "*****"
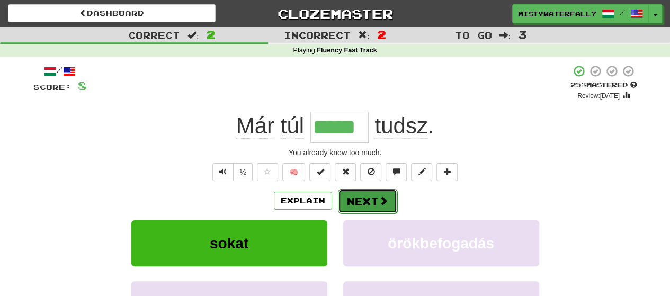
click at [383, 200] on span at bounding box center [383, 201] width 10 height 10
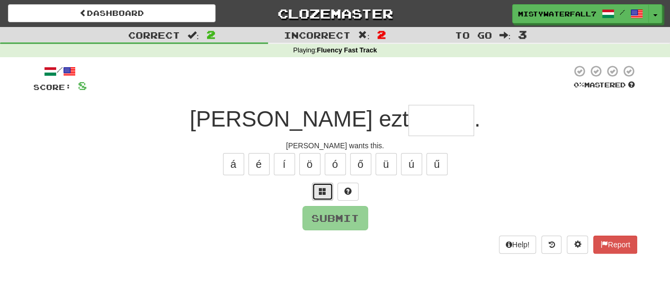
click at [323, 187] on span at bounding box center [322, 190] width 7 height 7
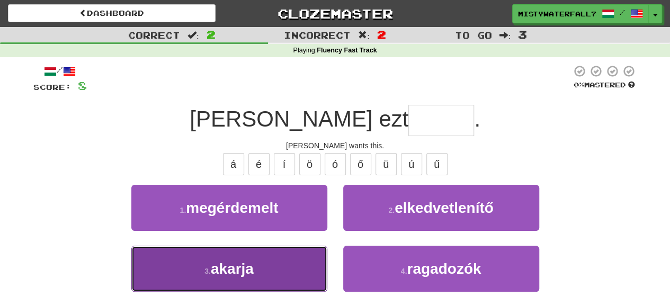
click at [263, 259] on button "3 . akarja" at bounding box center [229, 269] width 196 height 46
type input "******"
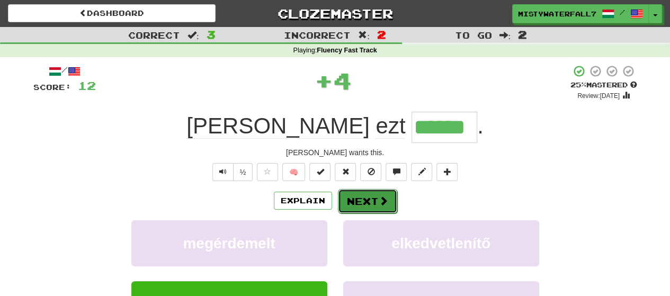
click at [371, 202] on button "Next" at bounding box center [367, 201] width 59 height 24
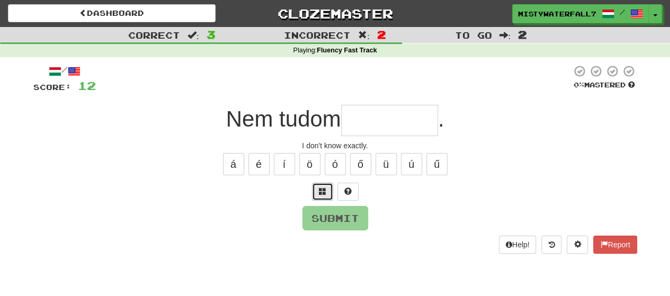
click at [319, 187] on span at bounding box center [322, 190] width 7 height 7
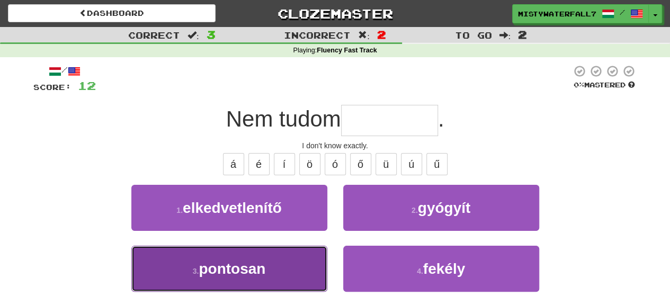
click at [263, 260] on span "pontosan" at bounding box center [232, 268] width 67 height 16
type input "********"
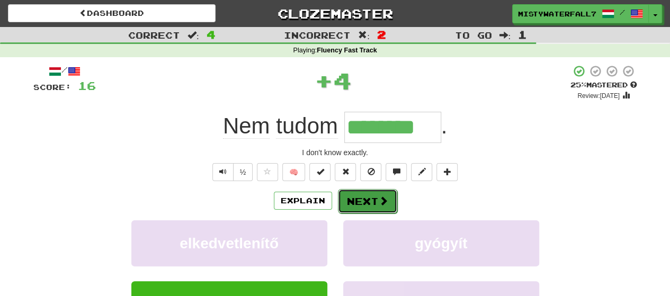
click at [376, 202] on button "Next" at bounding box center [367, 201] width 59 height 24
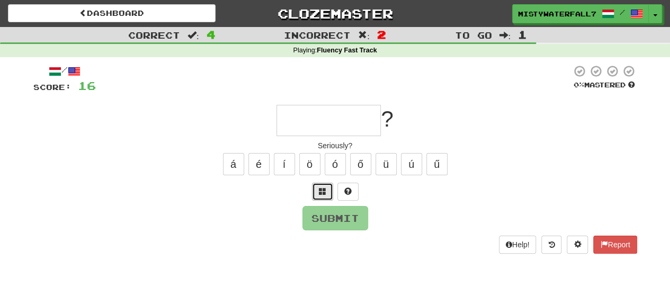
click at [321, 190] on span at bounding box center [322, 190] width 7 height 7
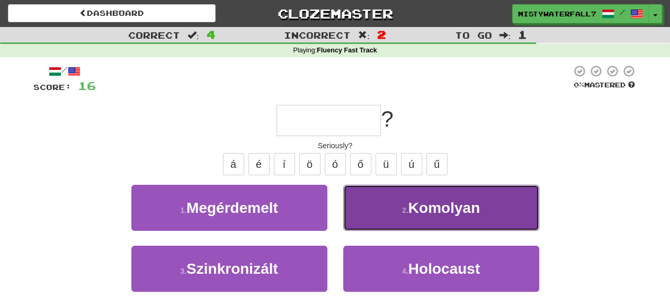
click at [420, 209] on span "Komolyan" at bounding box center [443, 208] width 71 height 16
type input "********"
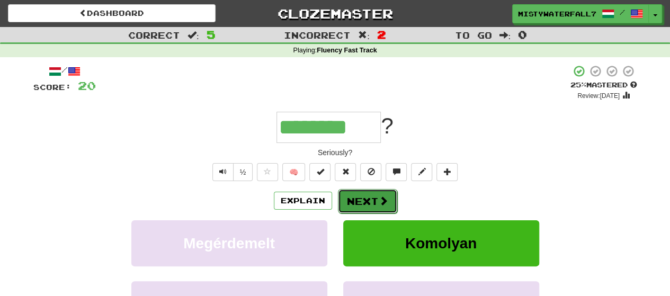
click at [374, 199] on button "Next" at bounding box center [367, 201] width 59 height 24
